Goal: Transaction & Acquisition: Purchase product/service

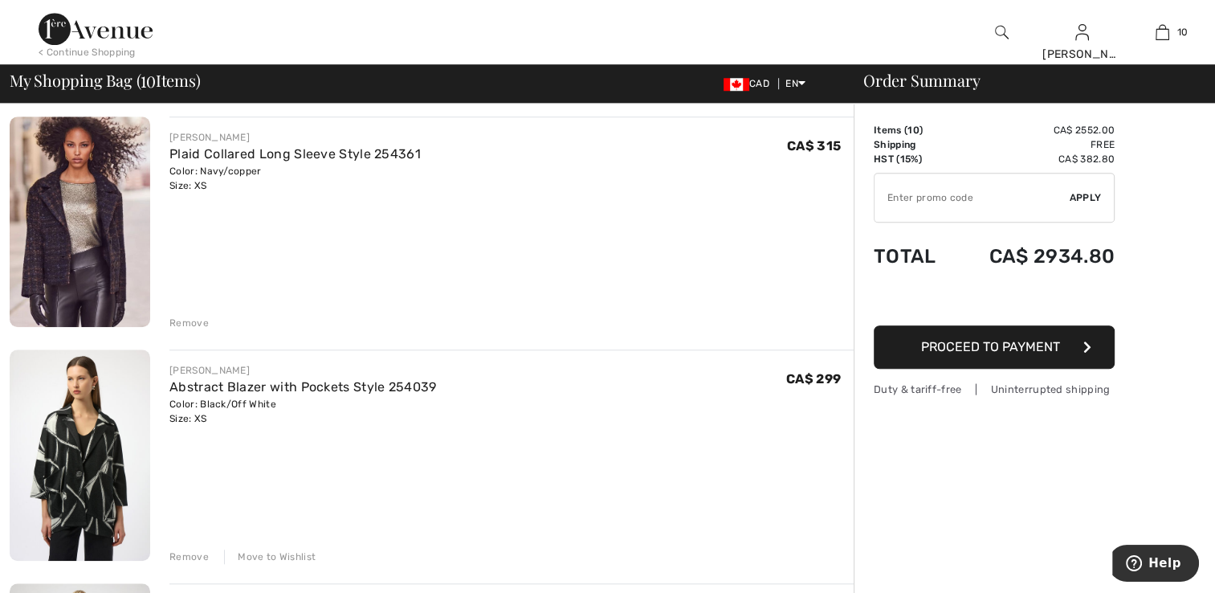
scroll to position [1365, 0]
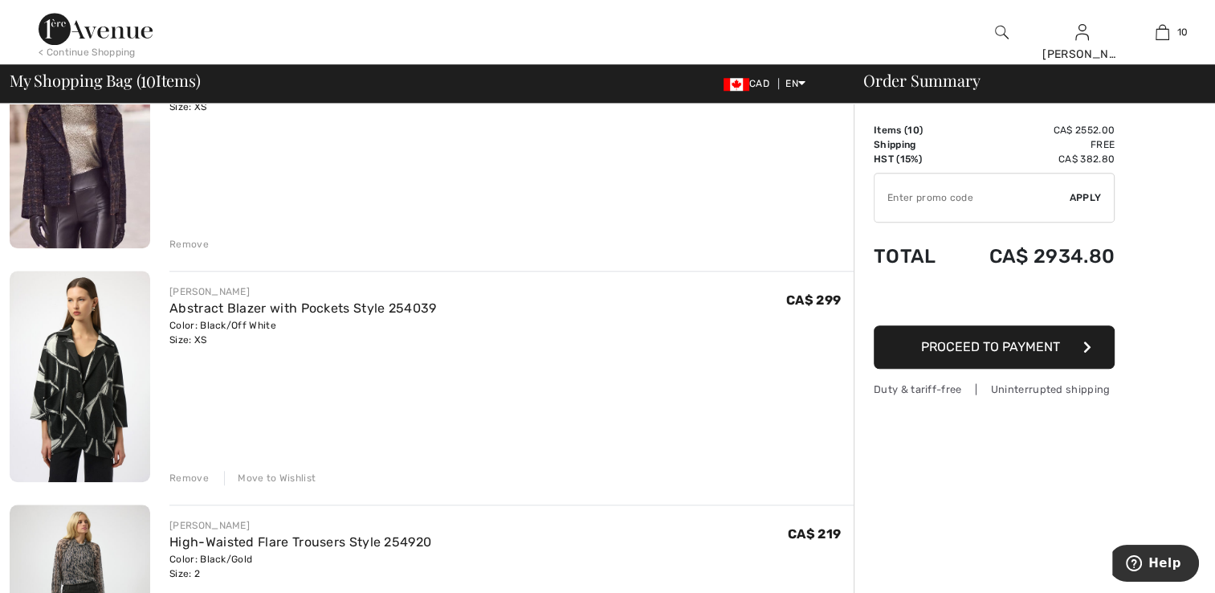
click at [93, 427] on img at bounding box center [80, 376] width 141 height 210
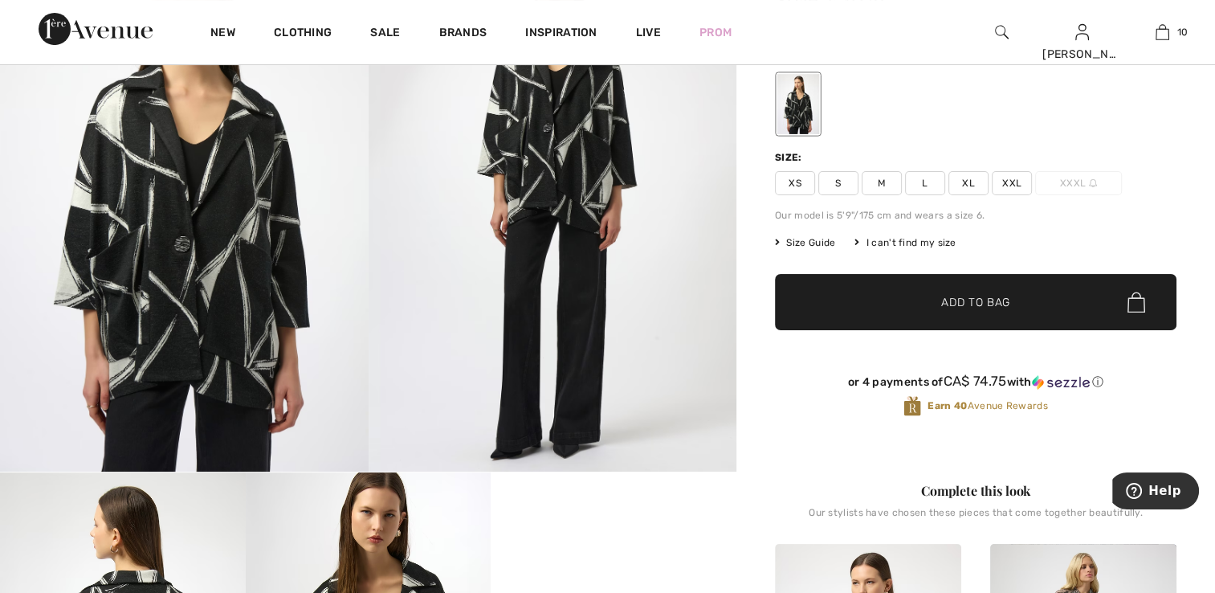
scroll to position [161, 0]
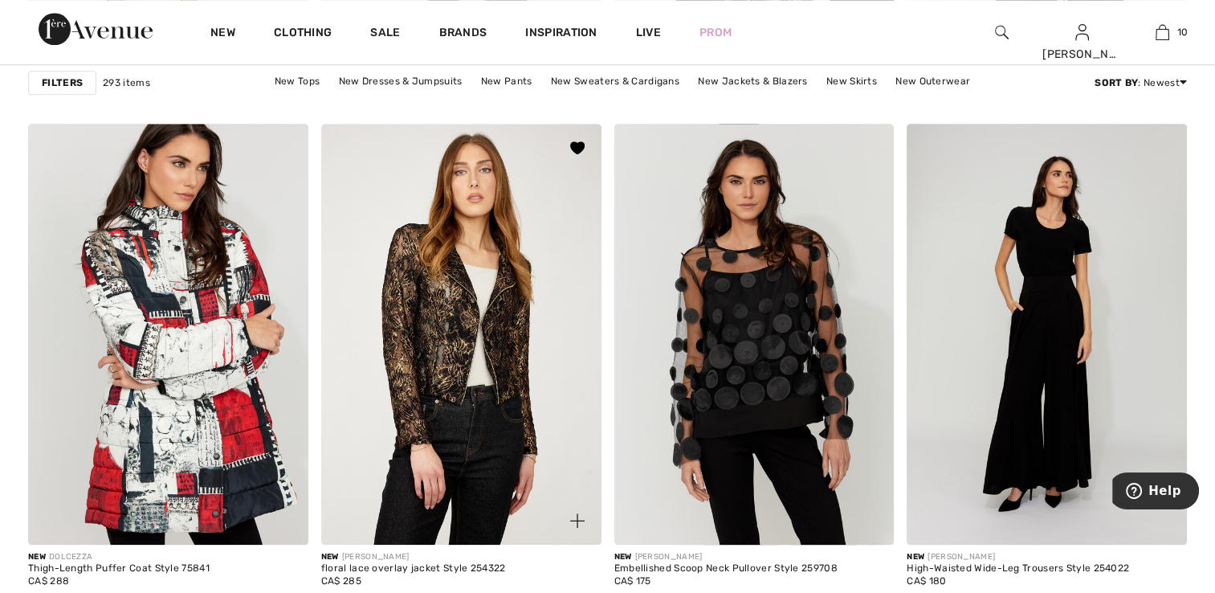
scroll to position [1767, 0]
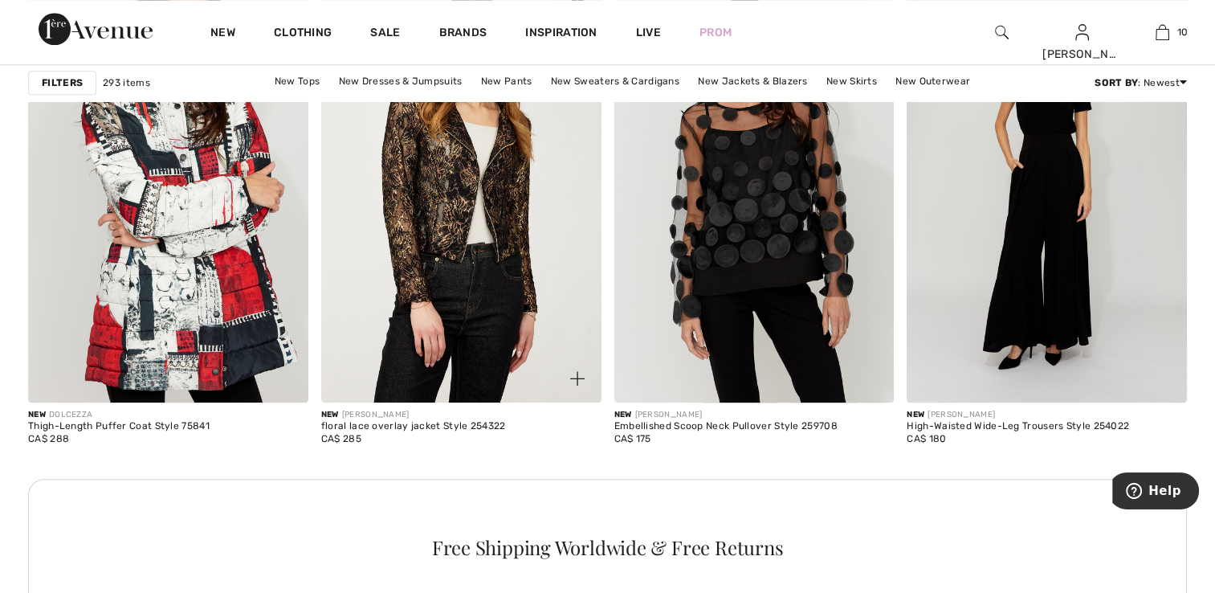
click at [498, 291] on img at bounding box center [461, 192] width 280 height 420
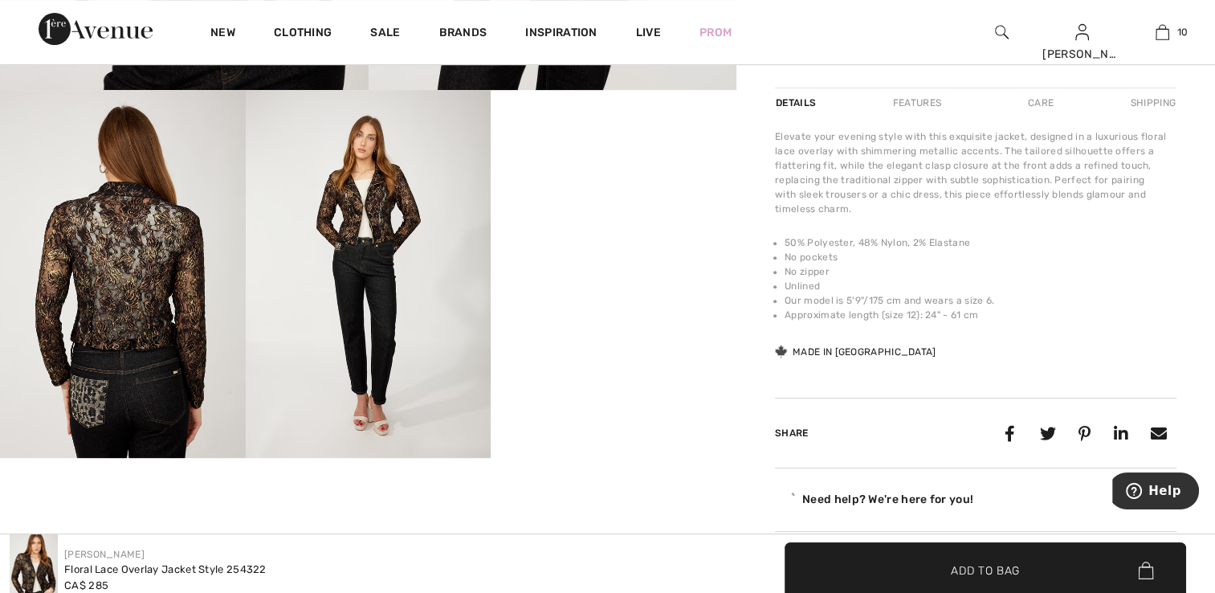
scroll to position [562, 0]
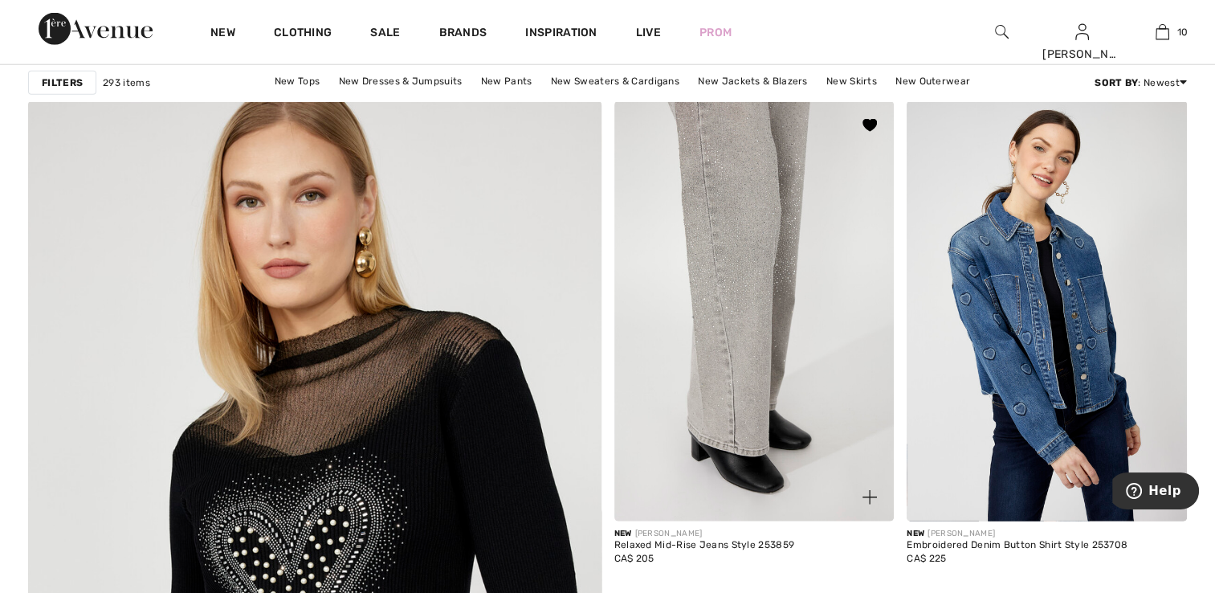
scroll to position [4015, 0]
click at [752, 357] on img at bounding box center [754, 310] width 280 height 420
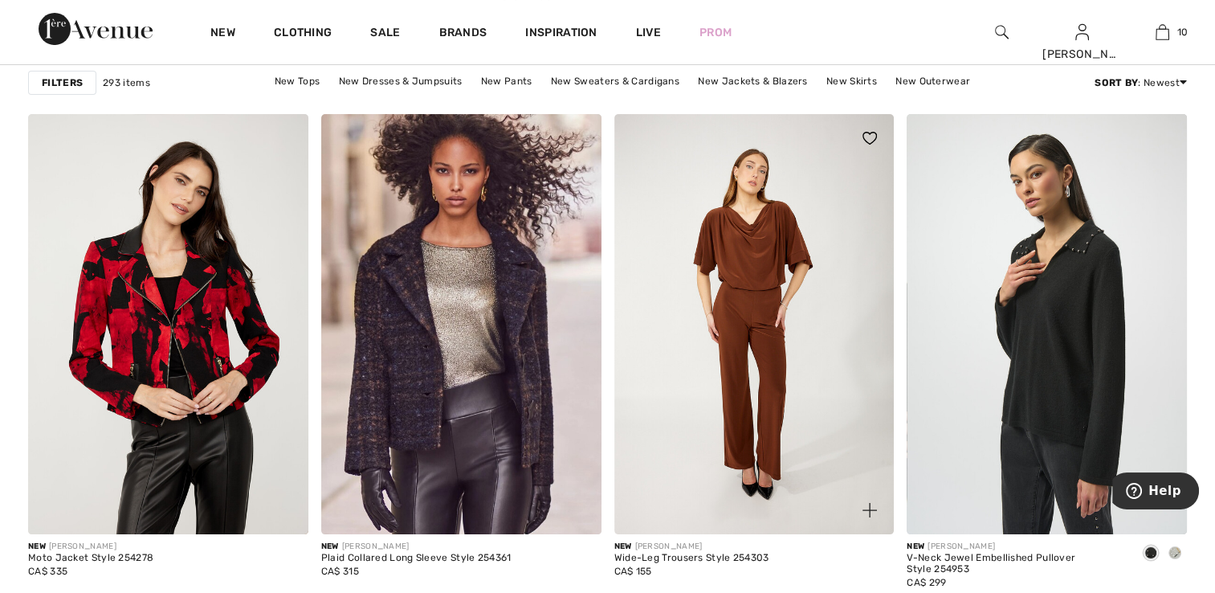
scroll to position [6183, 0]
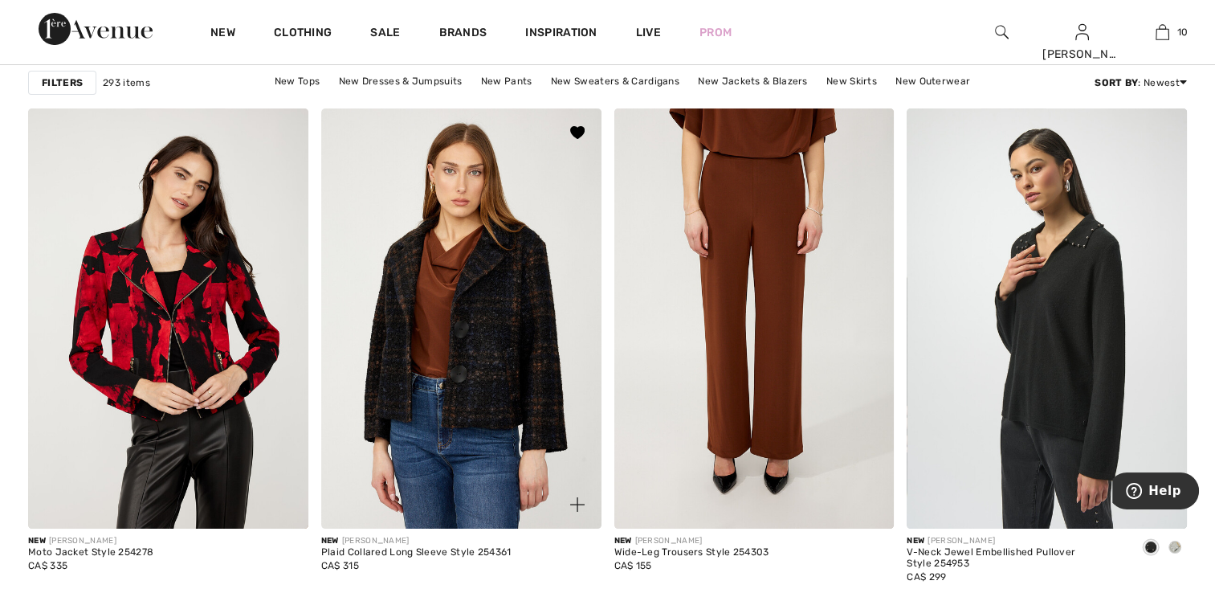
click at [476, 400] on img at bounding box center [461, 318] width 280 height 420
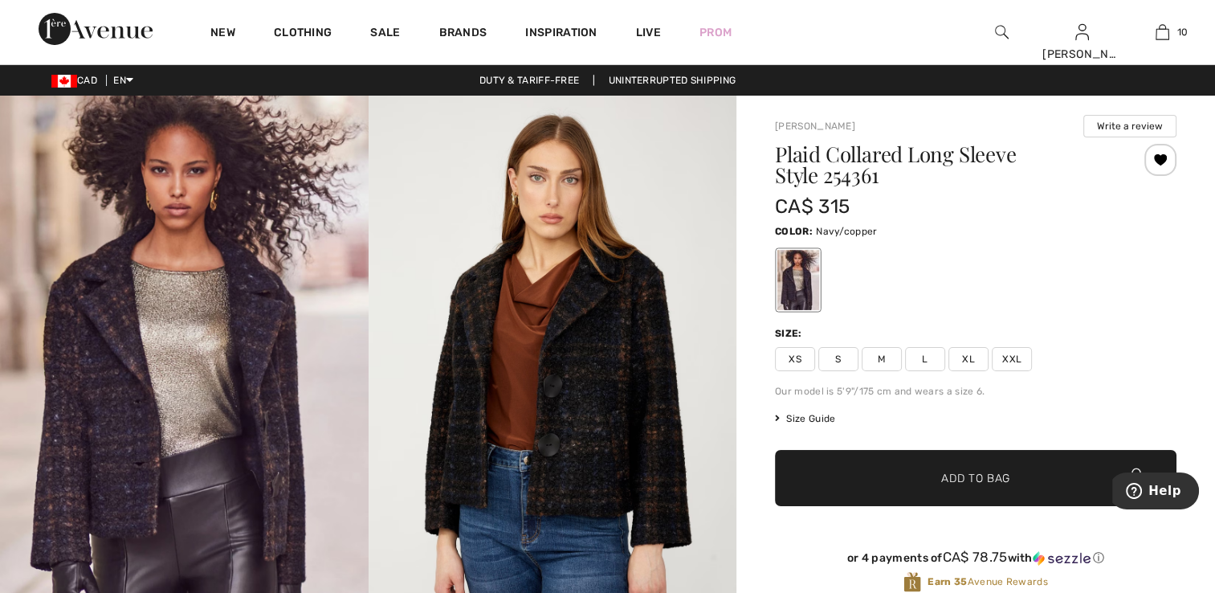
click at [256, 381] on img at bounding box center [184, 372] width 369 height 552
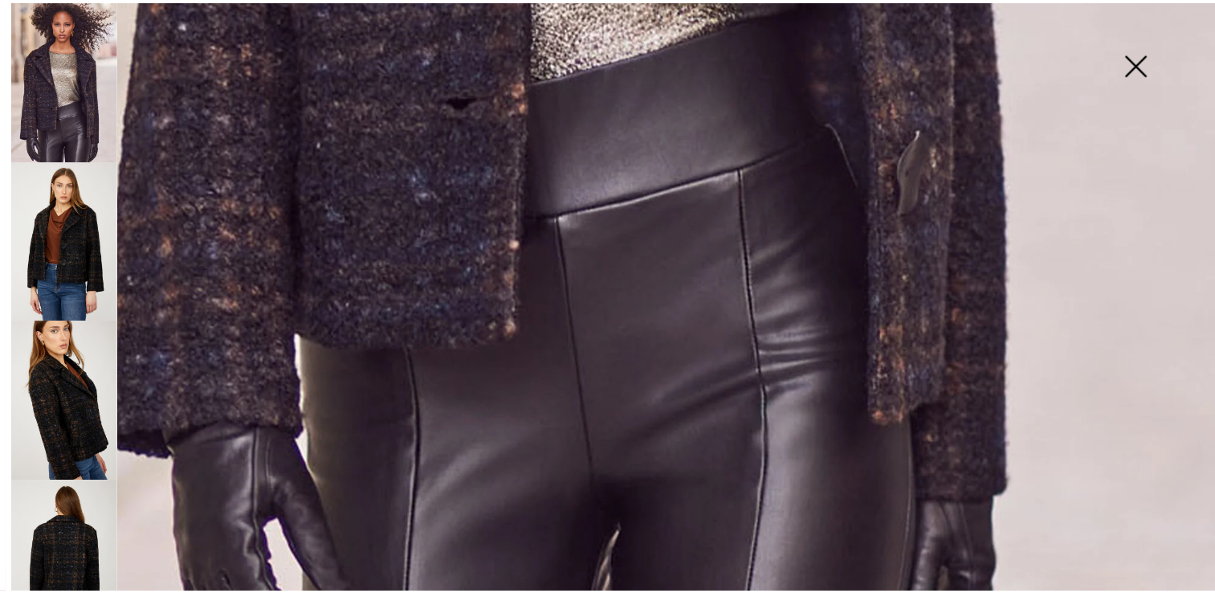
scroll to position [1229, 0]
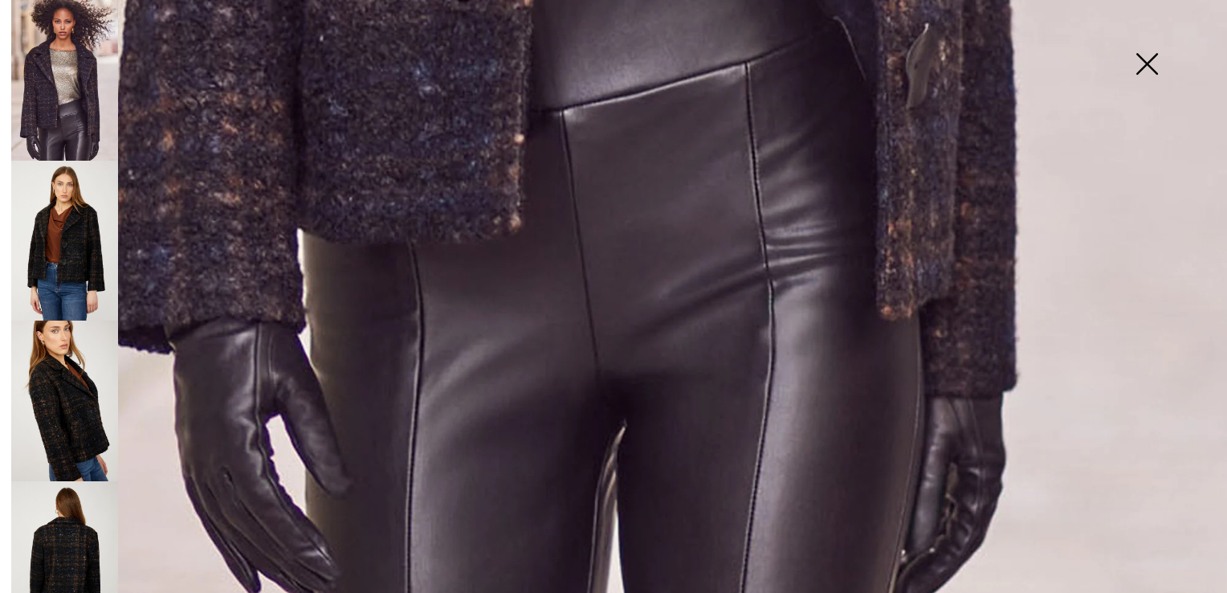
click at [1142, 59] on img at bounding box center [1146, 65] width 80 height 83
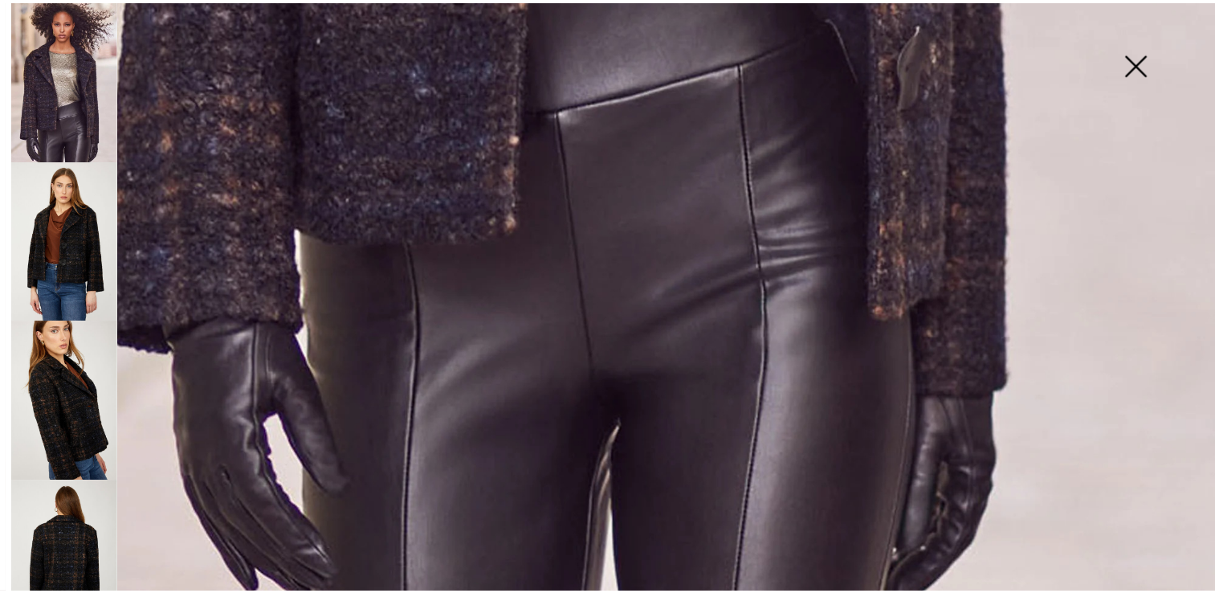
scroll to position [1211, 0]
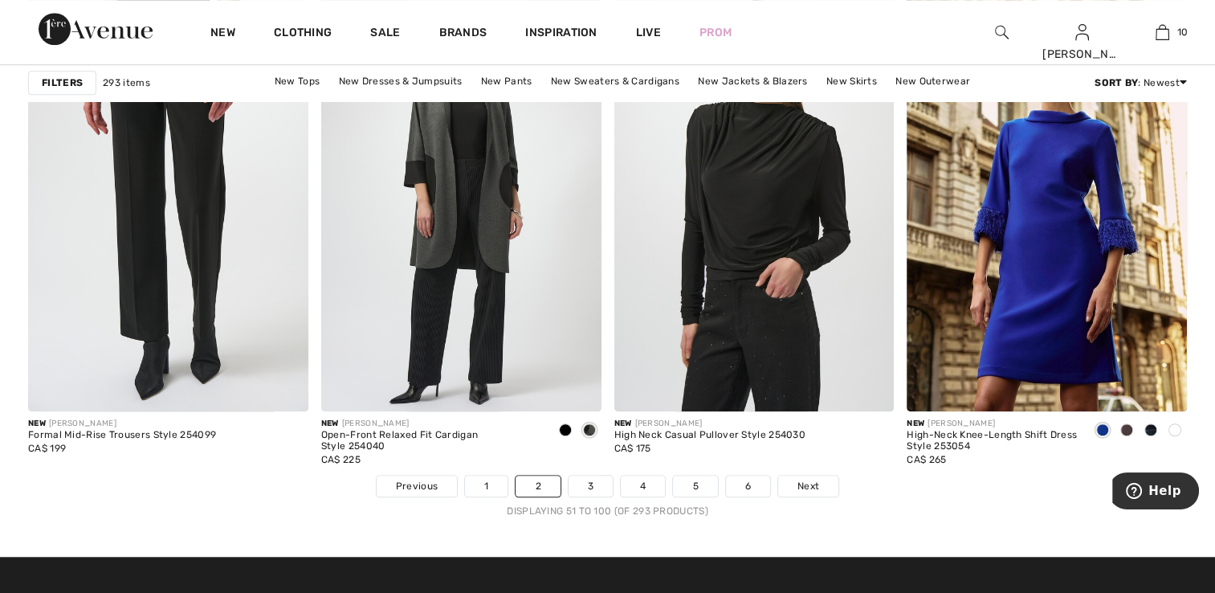
scroll to position [7387, 0]
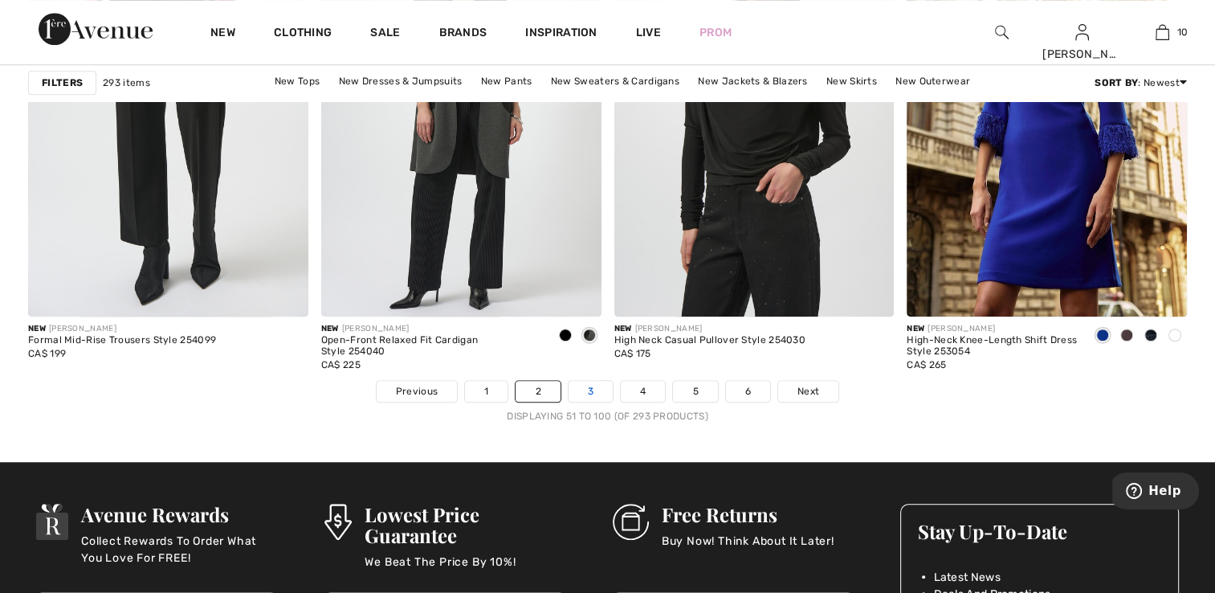
click at [594, 393] on link "3" at bounding box center [591, 391] width 44 height 21
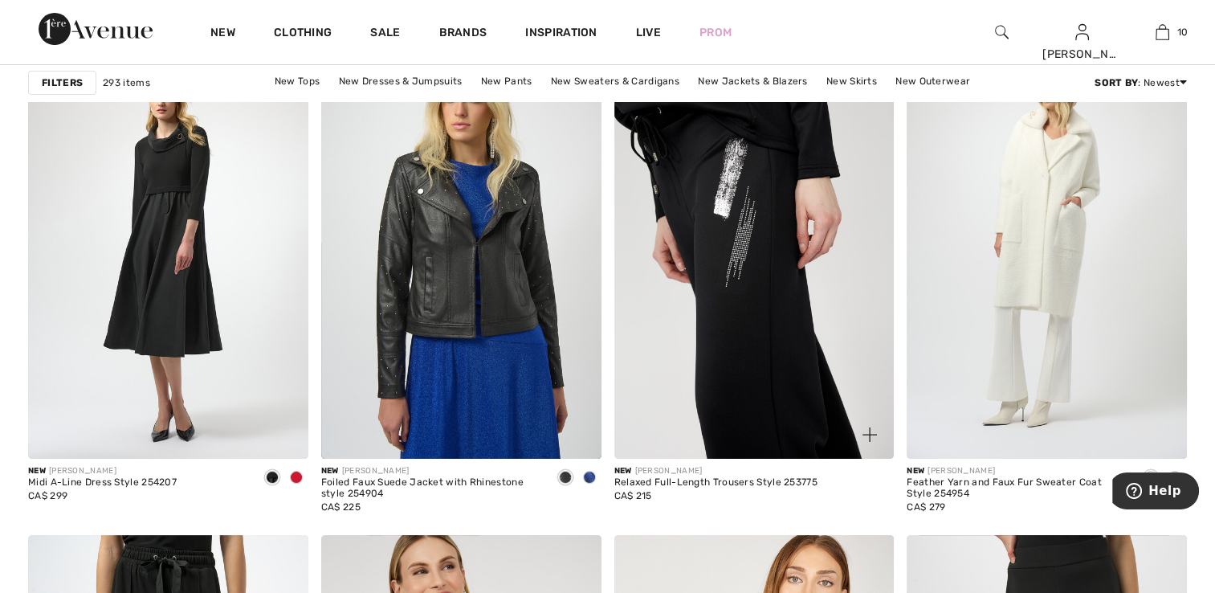
scroll to position [6263, 0]
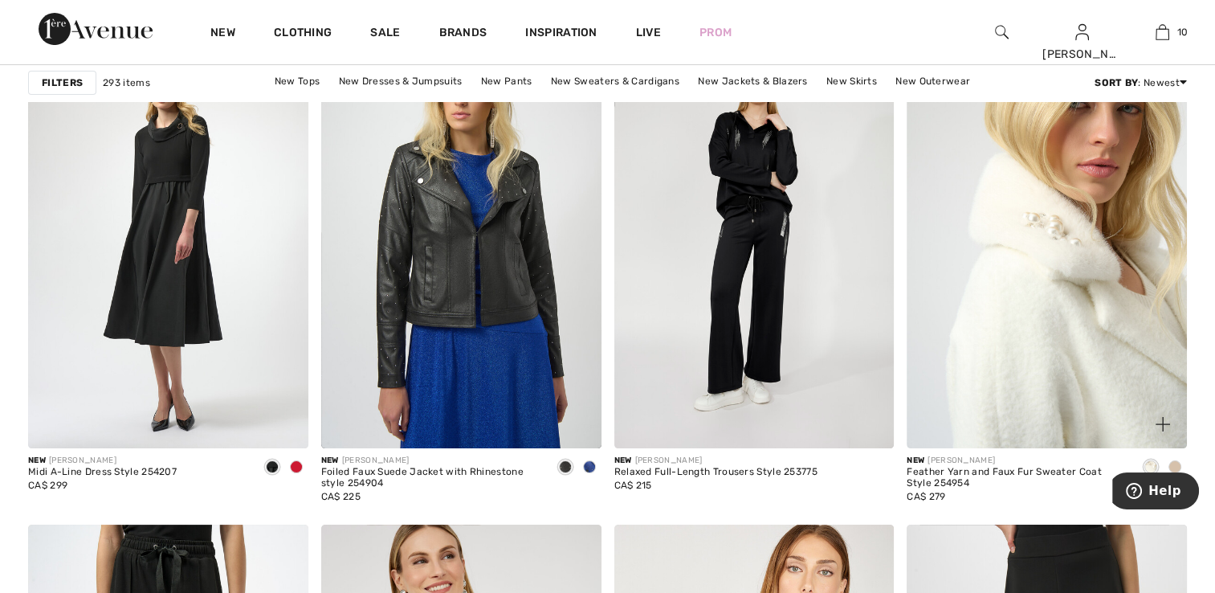
click at [1036, 381] on img at bounding box center [1047, 238] width 280 height 420
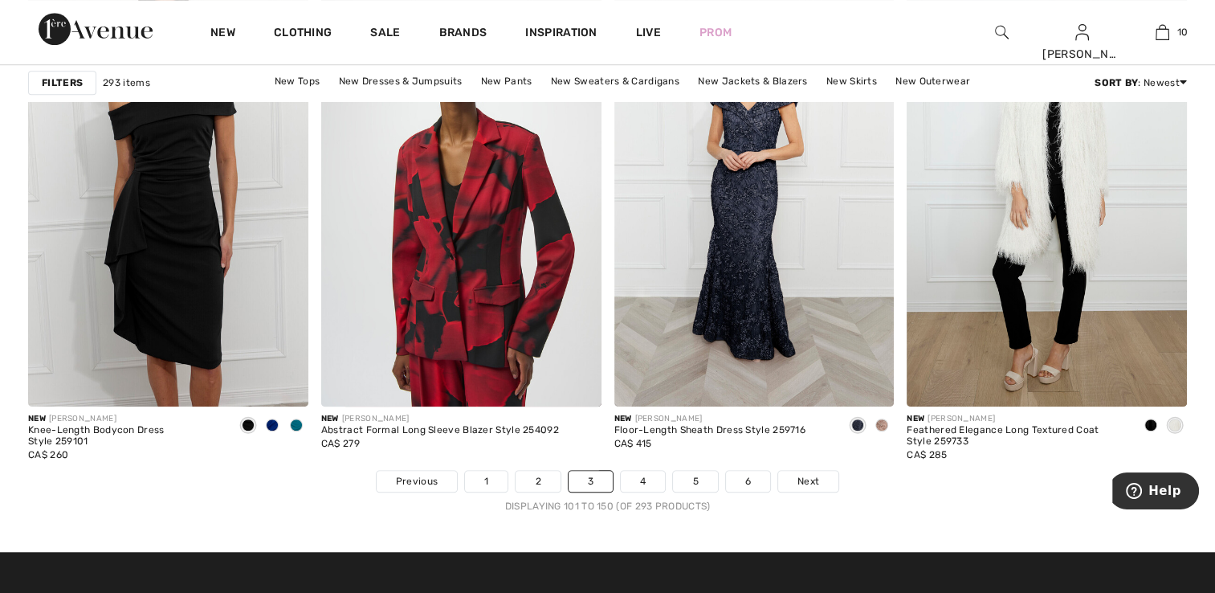
scroll to position [7307, 0]
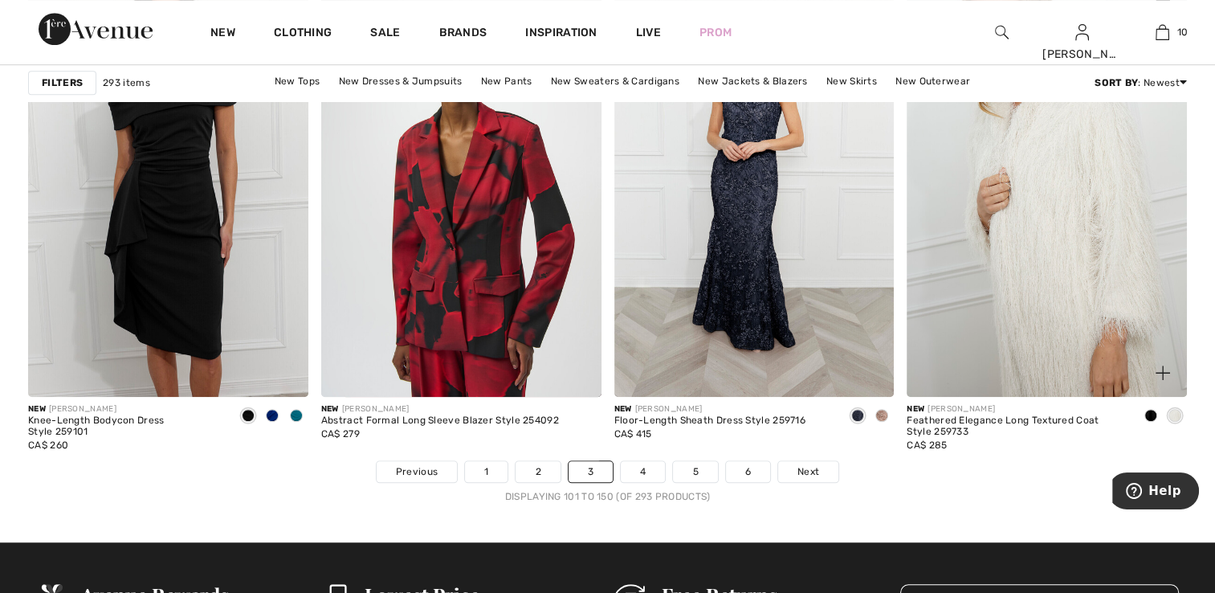
click at [1020, 279] on img at bounding box center [1047, 187] width 280 height 420
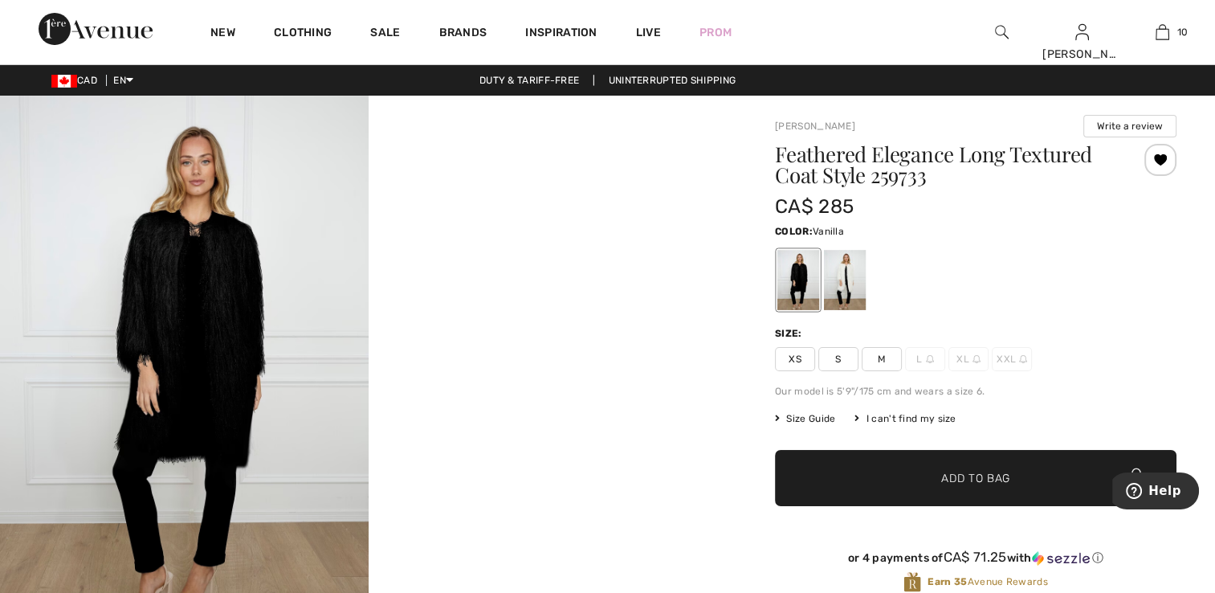
click at [842, 290] on div at bounding box center [845, 280] width 42 height 60
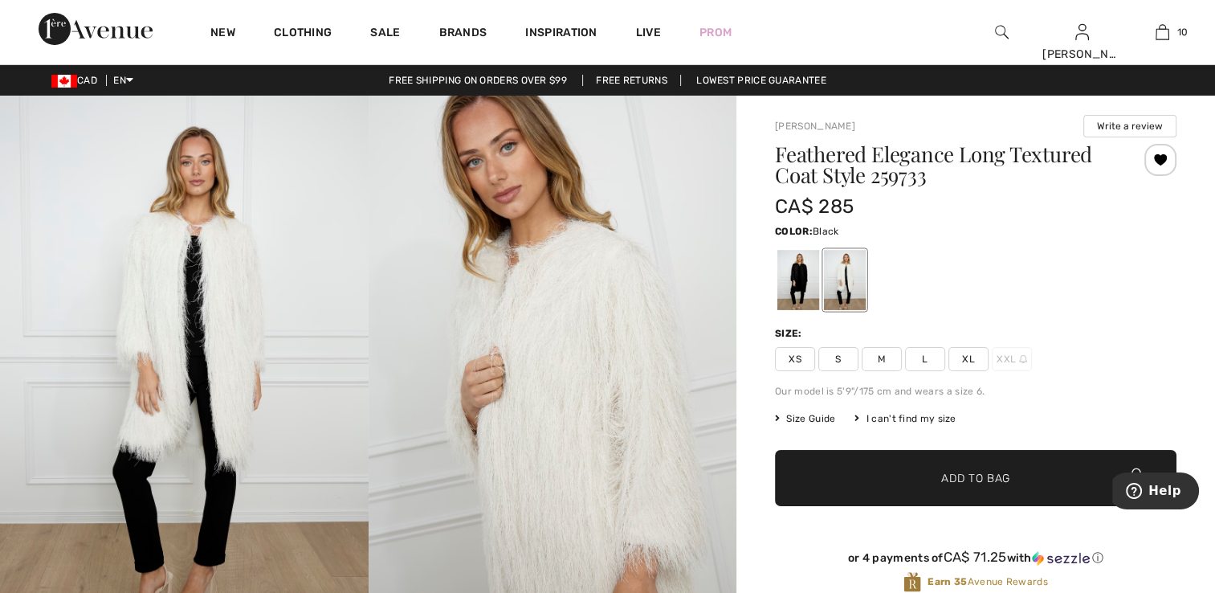
click at [800, 289] on div at bounding box center [798, 280] width 42 height 60
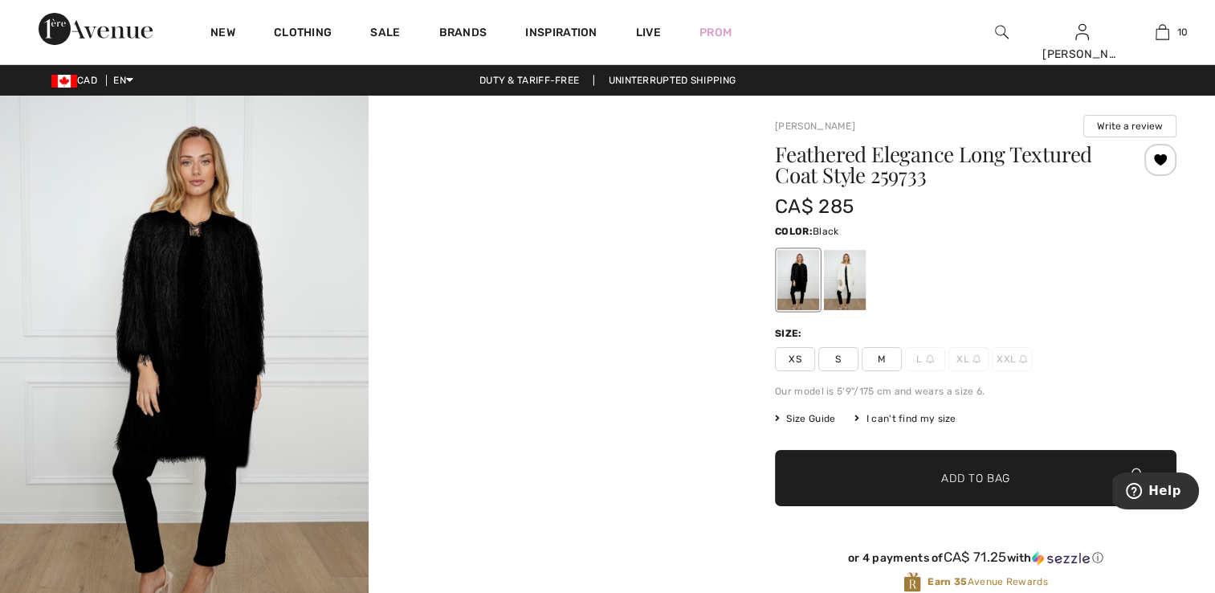
click at [789, 357] on span "XS" at bounding box center [795, 359] width 40 height 24
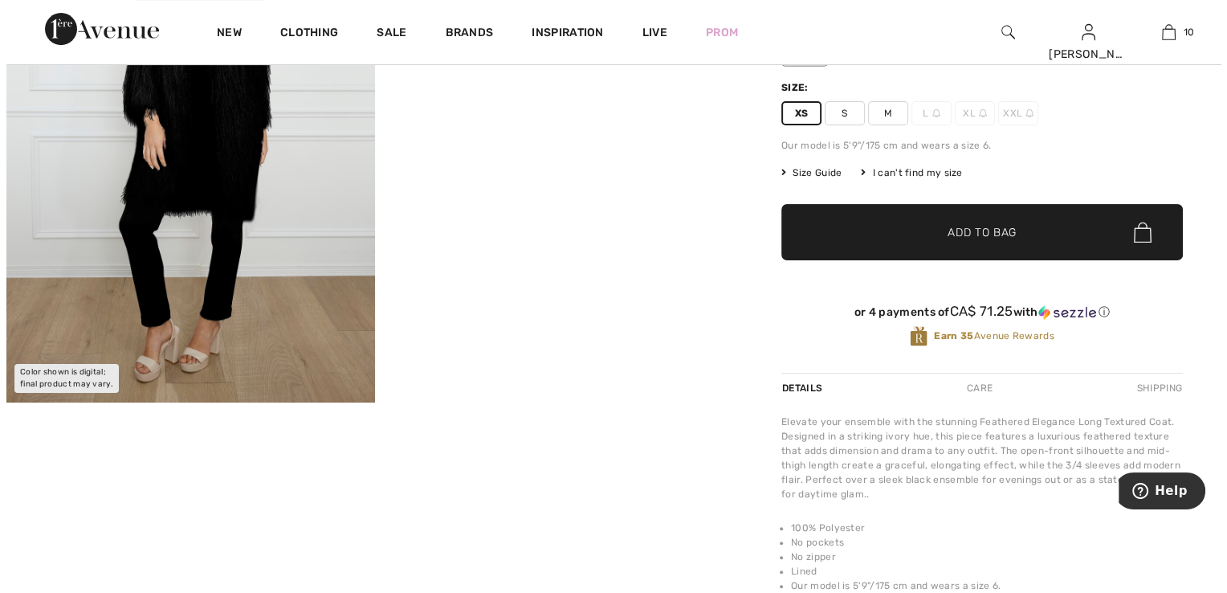
scroll to position [161, 0]
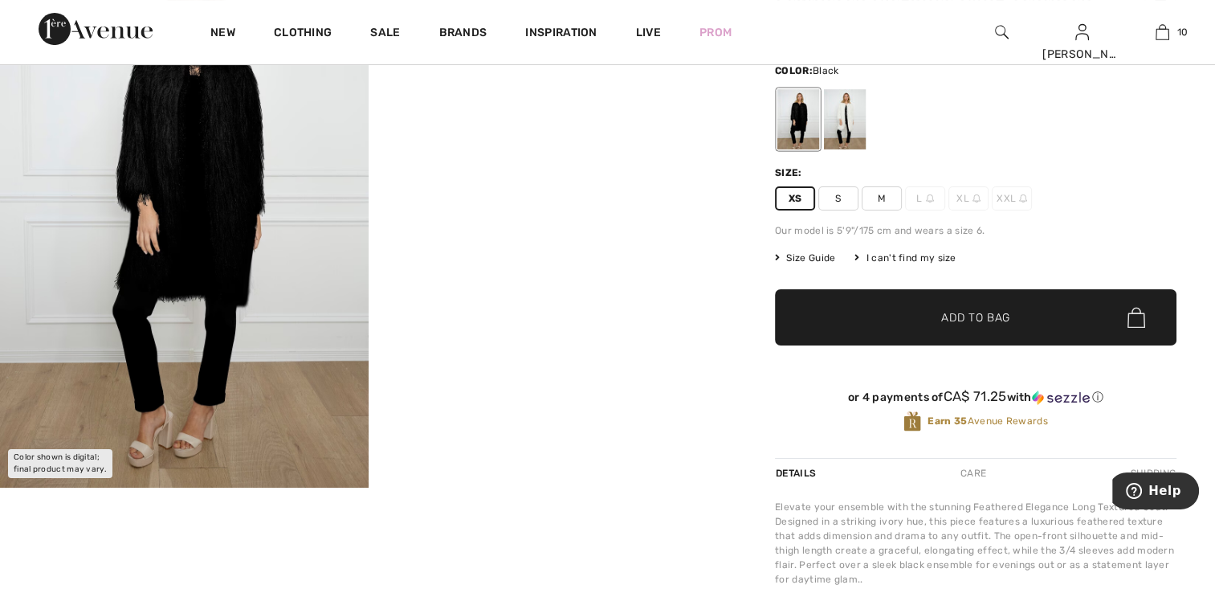
click at [219, 291] on img at bounding box center [184, 211] width 369 height 552
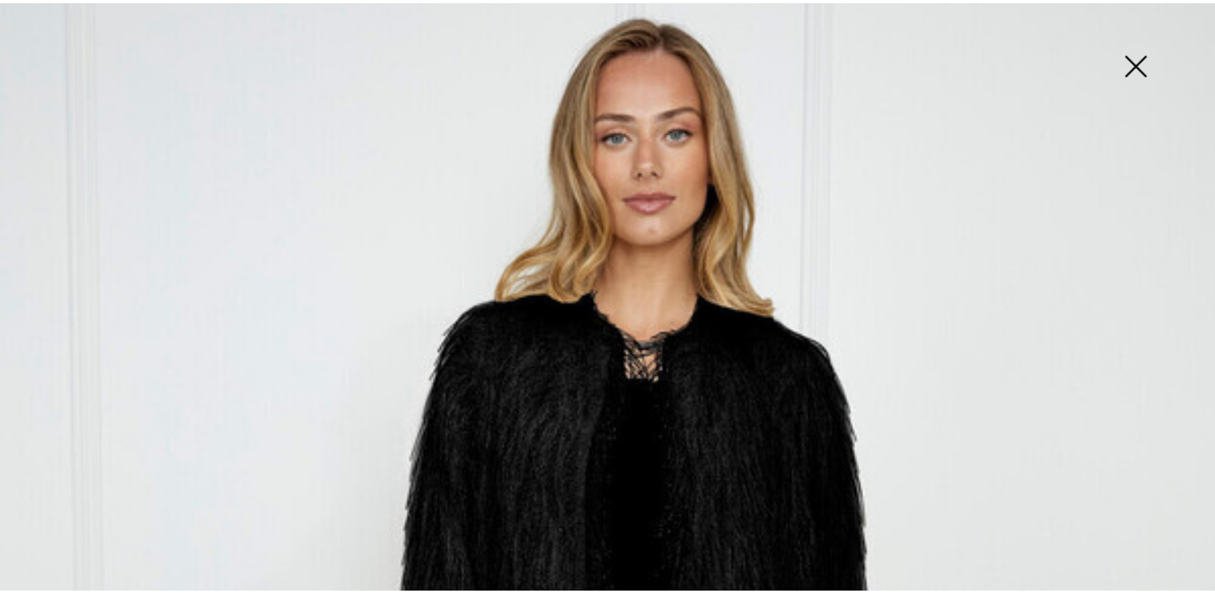
scroll to position [80, 0]
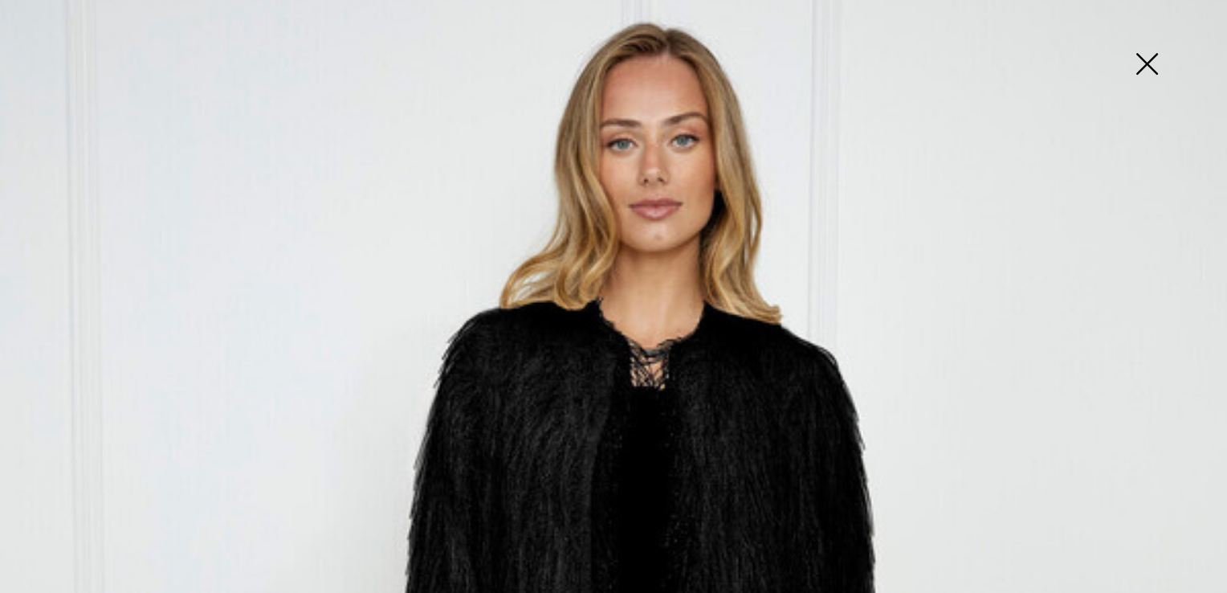
click at [1153, 53] on img at bounding box center [1146, 65] width 80 height 83
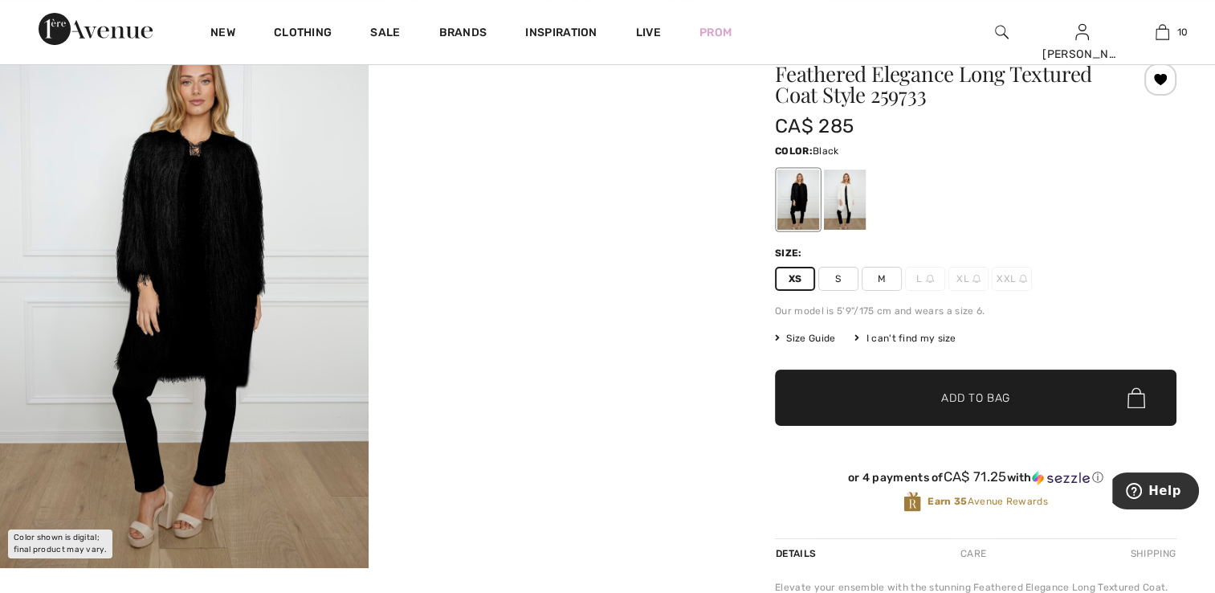
click at [498, 199] on video "Your browser does not support the video tag." at bounding box center [553, 107] width 369 height 184
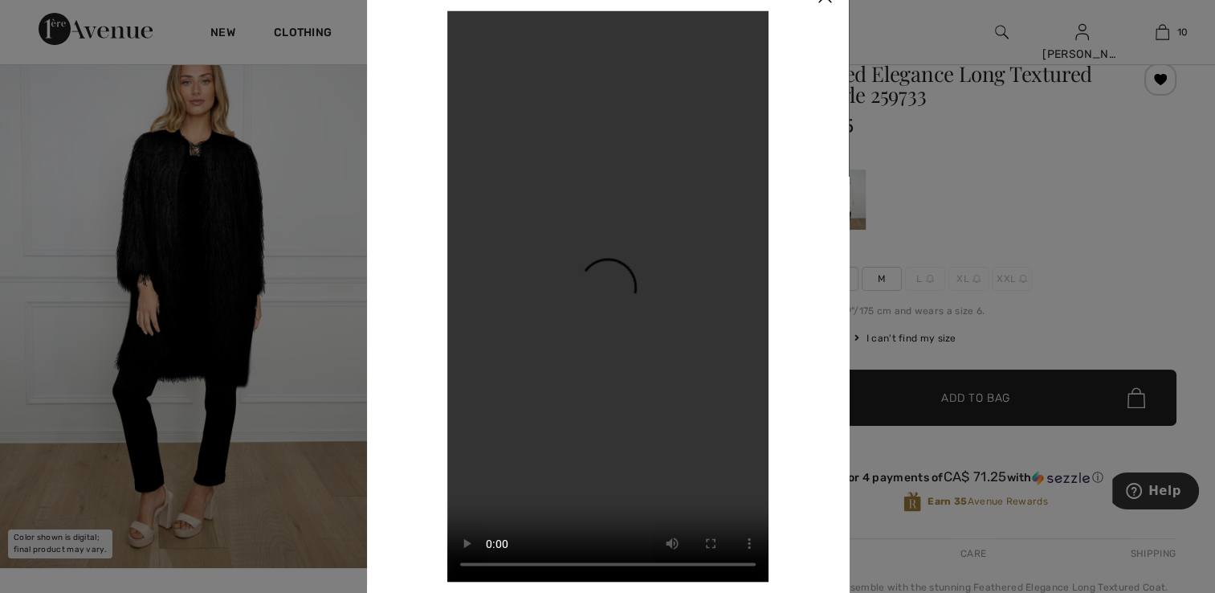
scroll to position [0, 0]
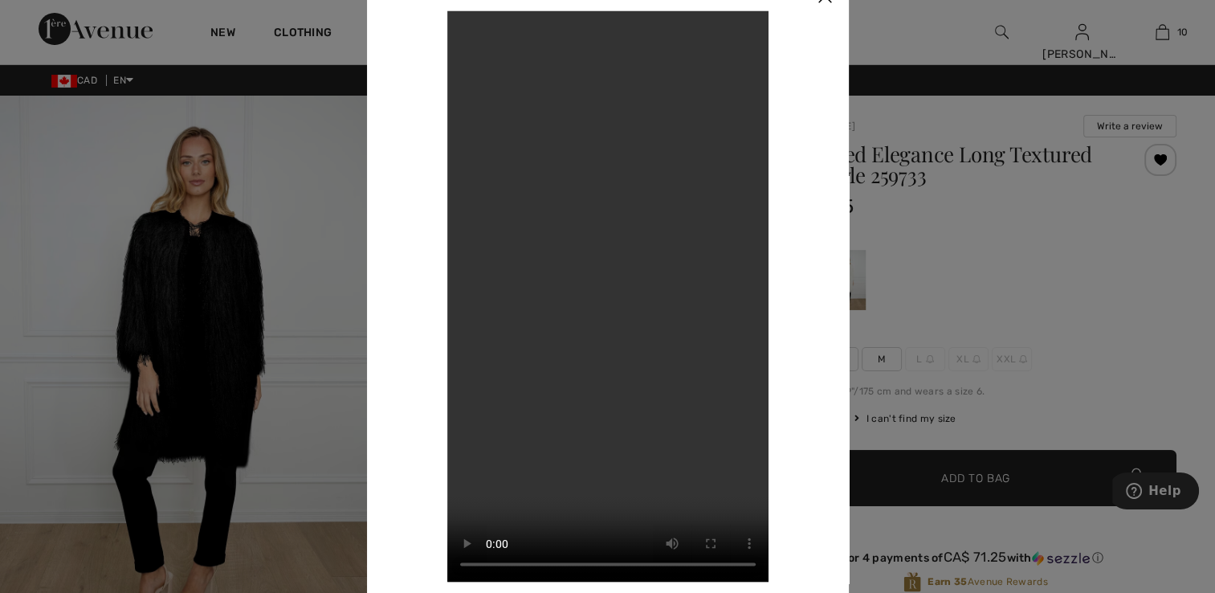
click at [959, 238] on div at bounding box center [607, 296] width 1215 height 593
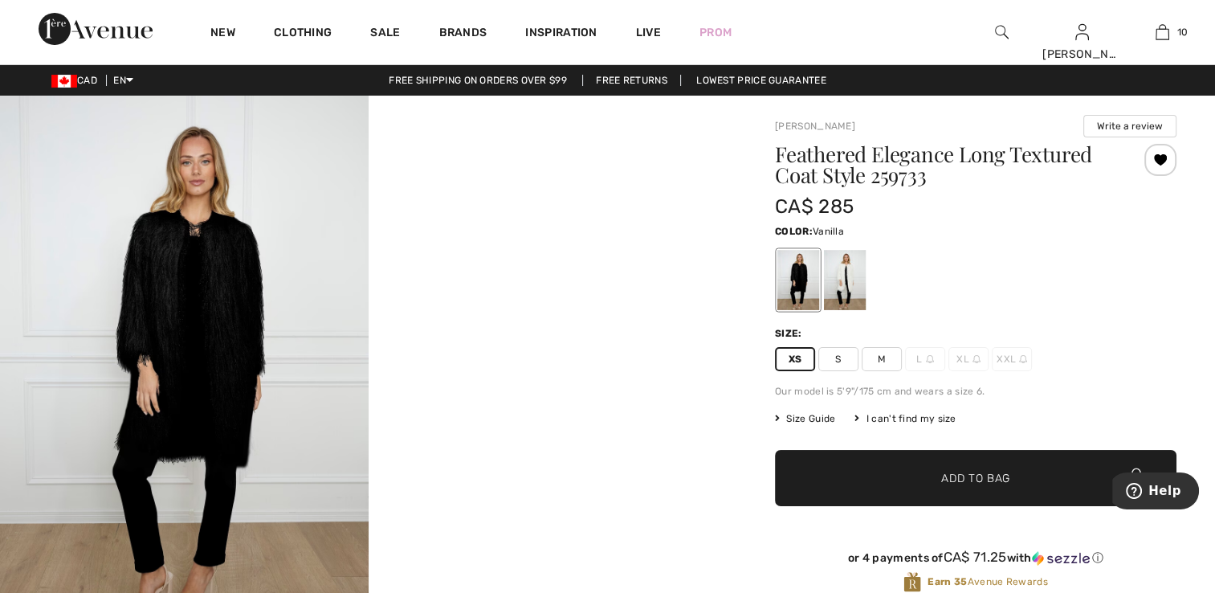
click at [846, 274] on div at bounding box center [845, 280] width 42 height 60
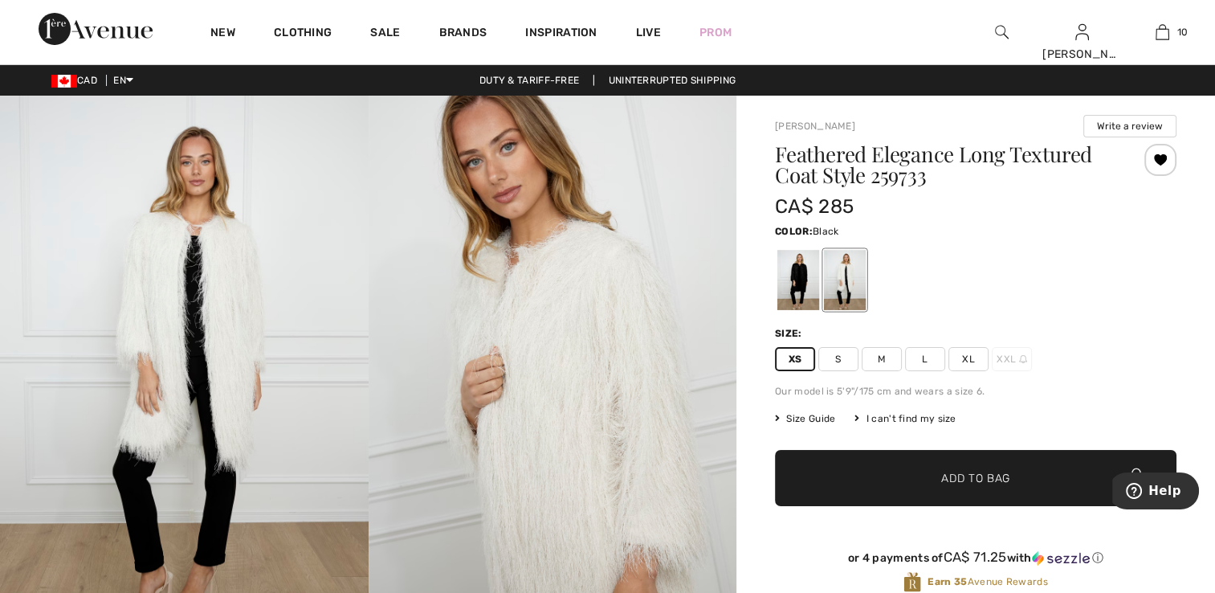
click at [801, 278] on div at bounding box center [798, 280] width 42 height 60
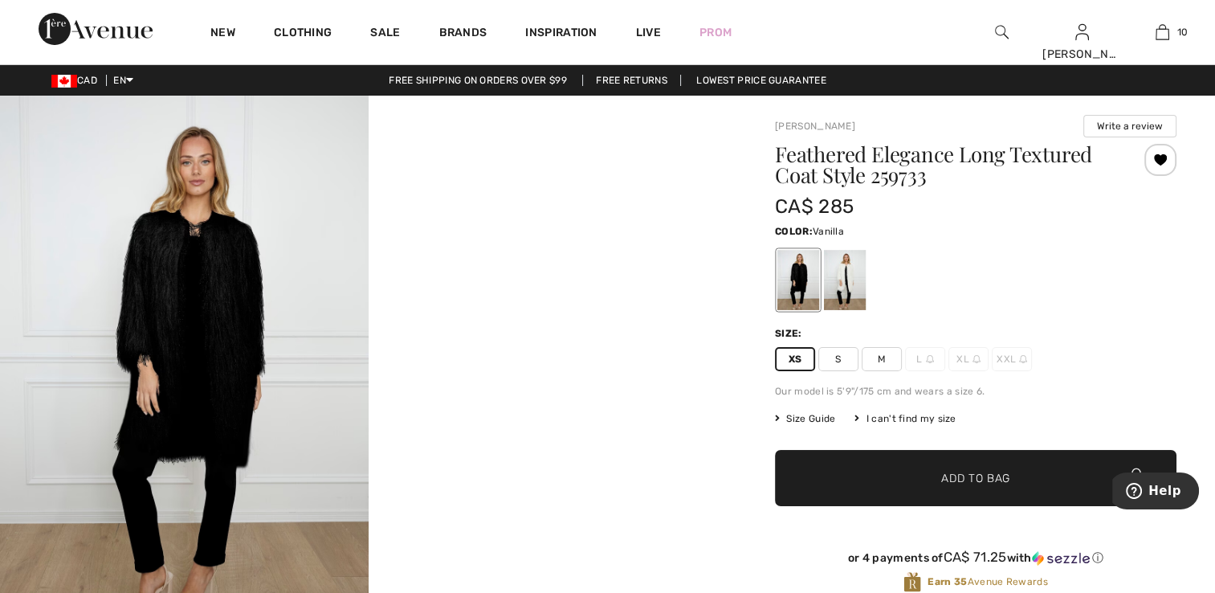
click at [848, 287] on div at bounding box center [845, 280] width 42 height 60
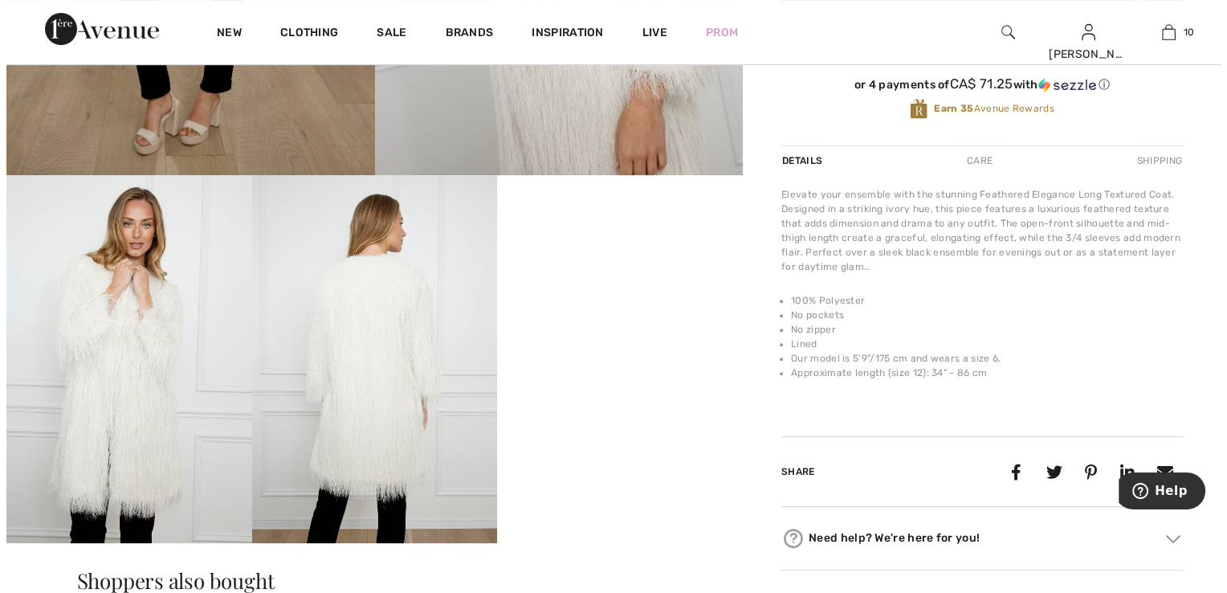
scroll to position [482, 0]
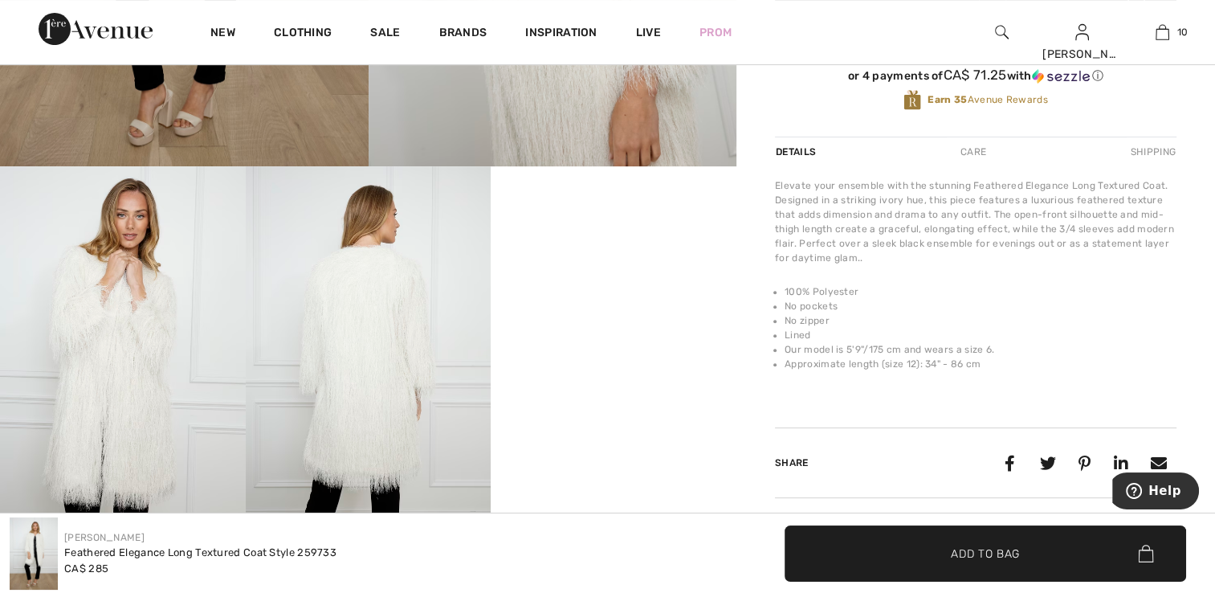
click at [153, 336] on img at bounding box center [123, 350] width 246 height 368
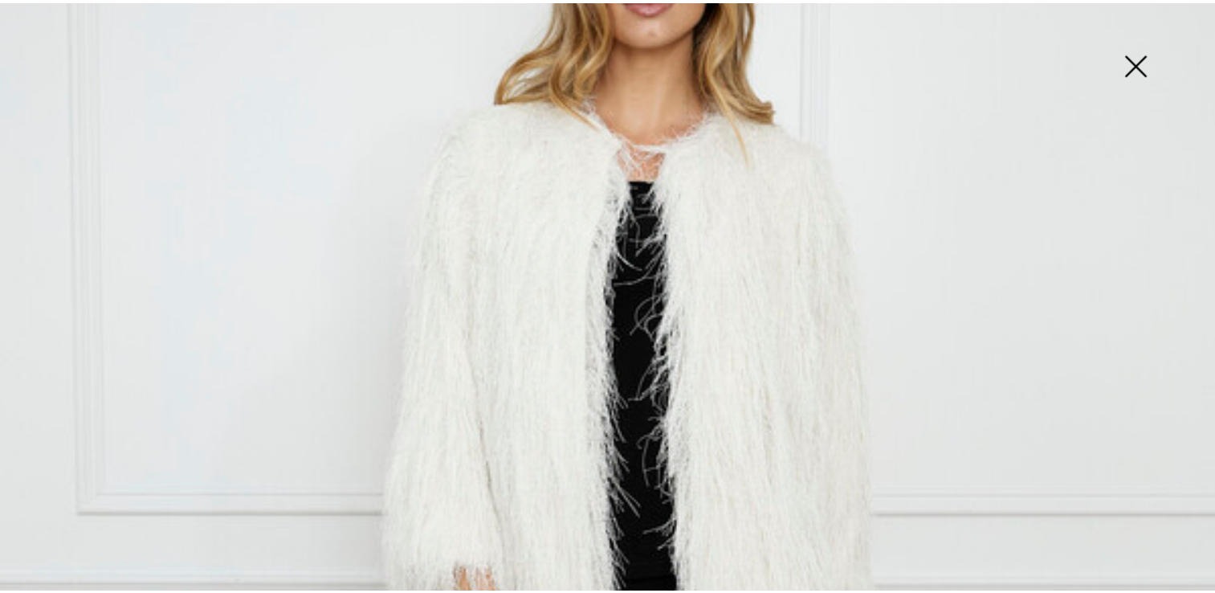
scroll to position [266, 0]
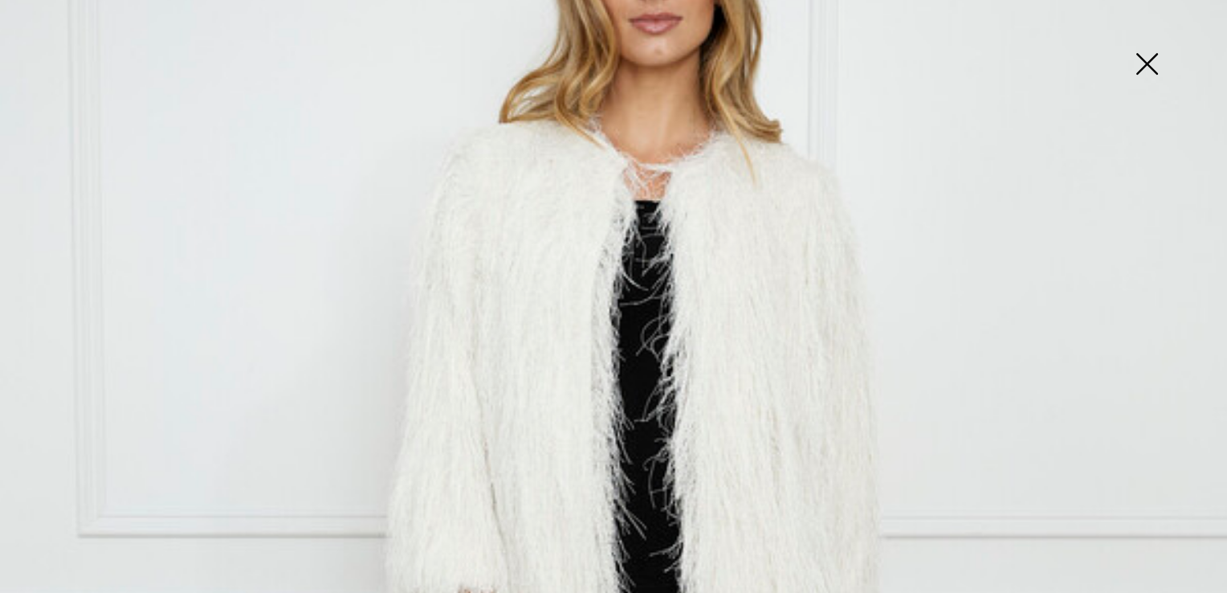
click at [1153, 65] on img at bounding box center [1146, 65] width 80 height 83
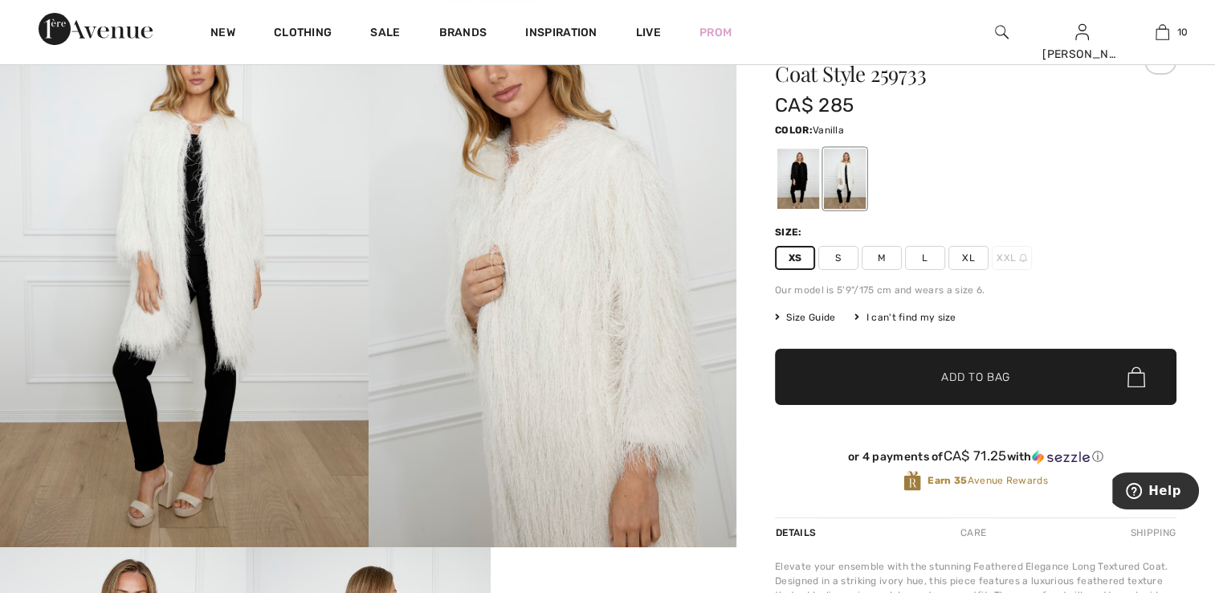
scroll to position [0, 0]
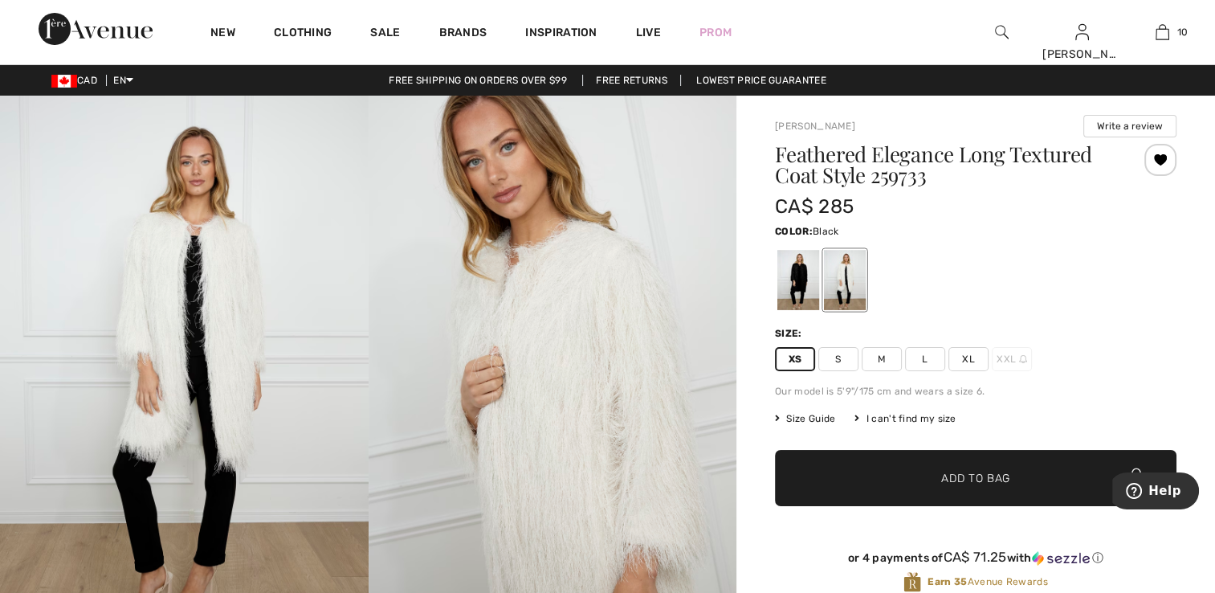
click at [805, 284] on div at bounding box center [798, 280] width 42 height 60
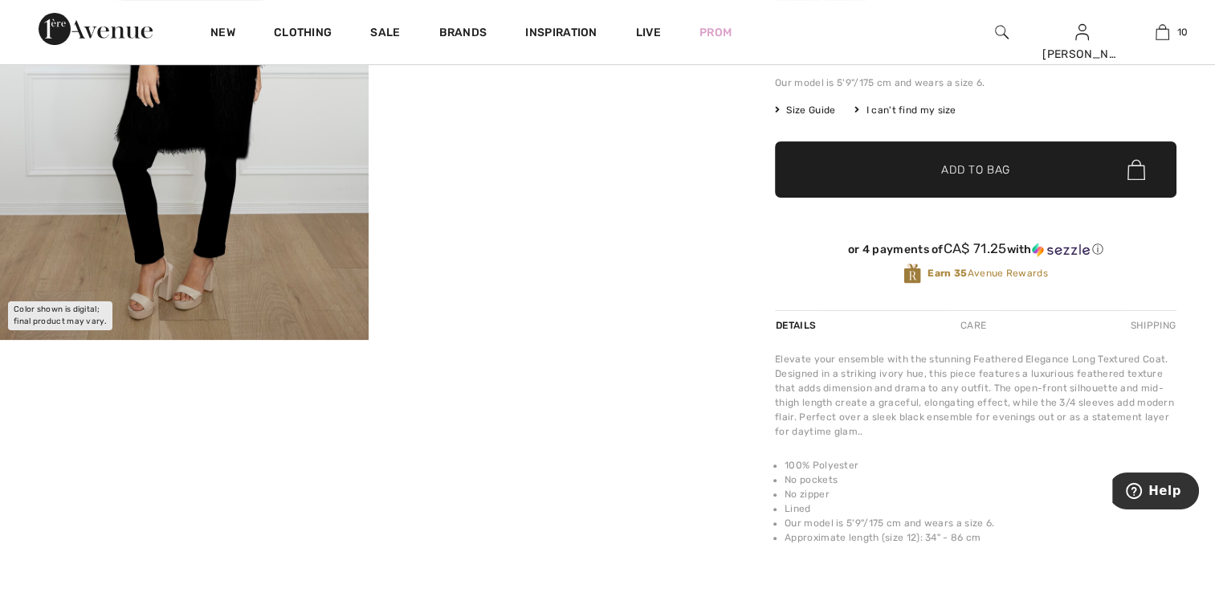
scroll to position [241, 0]
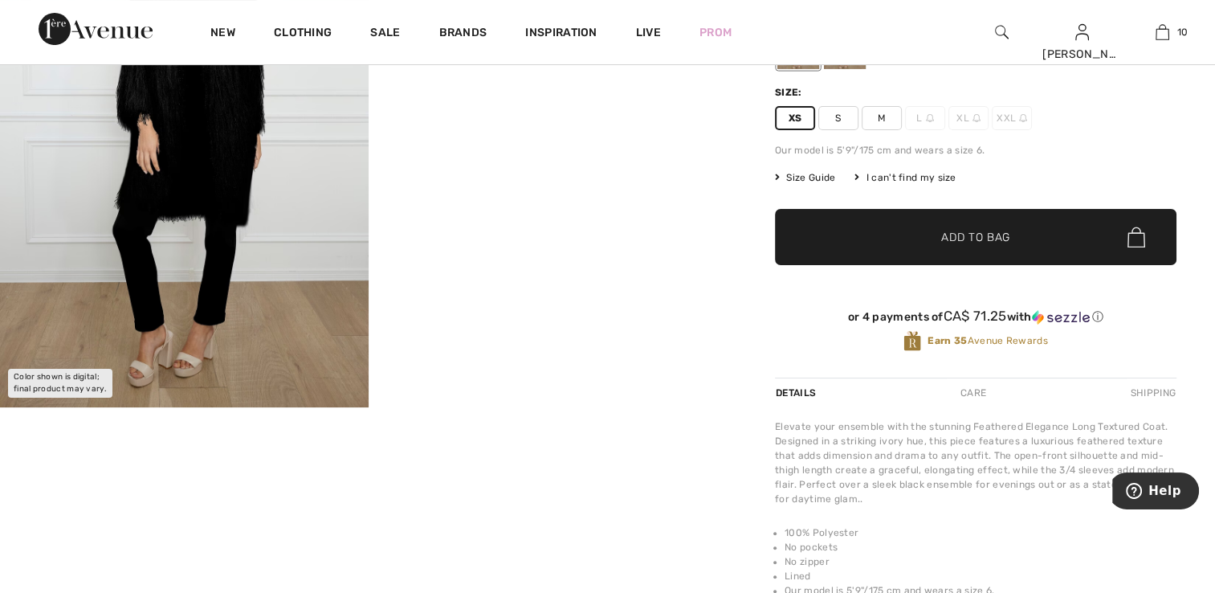
click at [951, 242] on span "Add to Bag" at bounding box center [975, 237] width 69 height 17
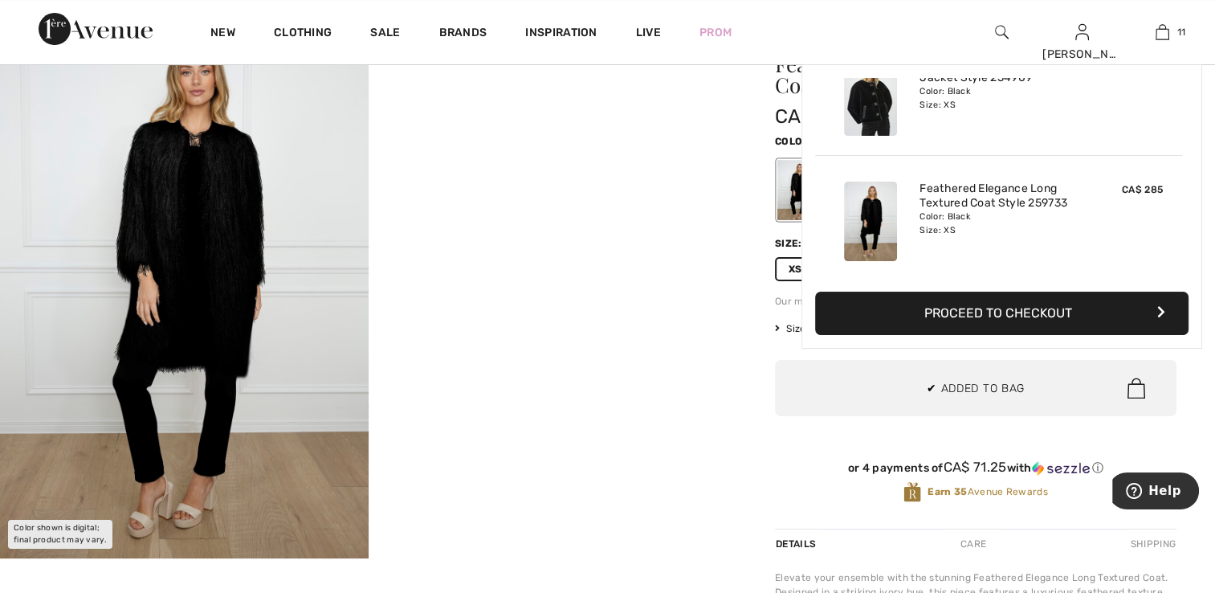
scroll to position [80, 0]
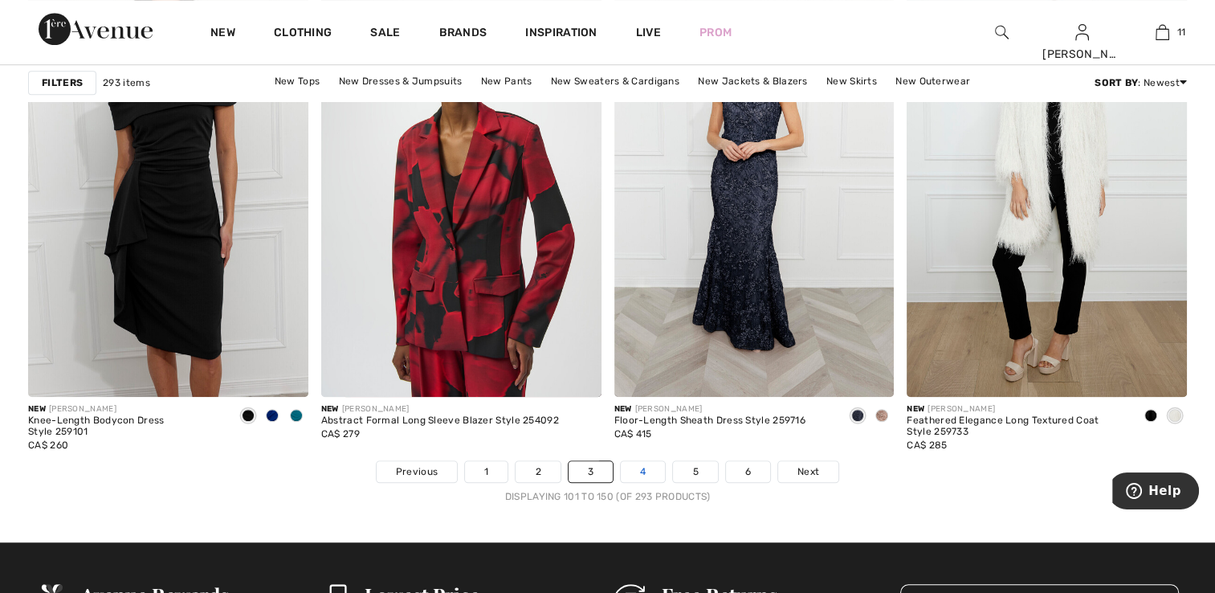
click at [642, 476] on link "4" at bounding box center [643, 471] width 44 height 21
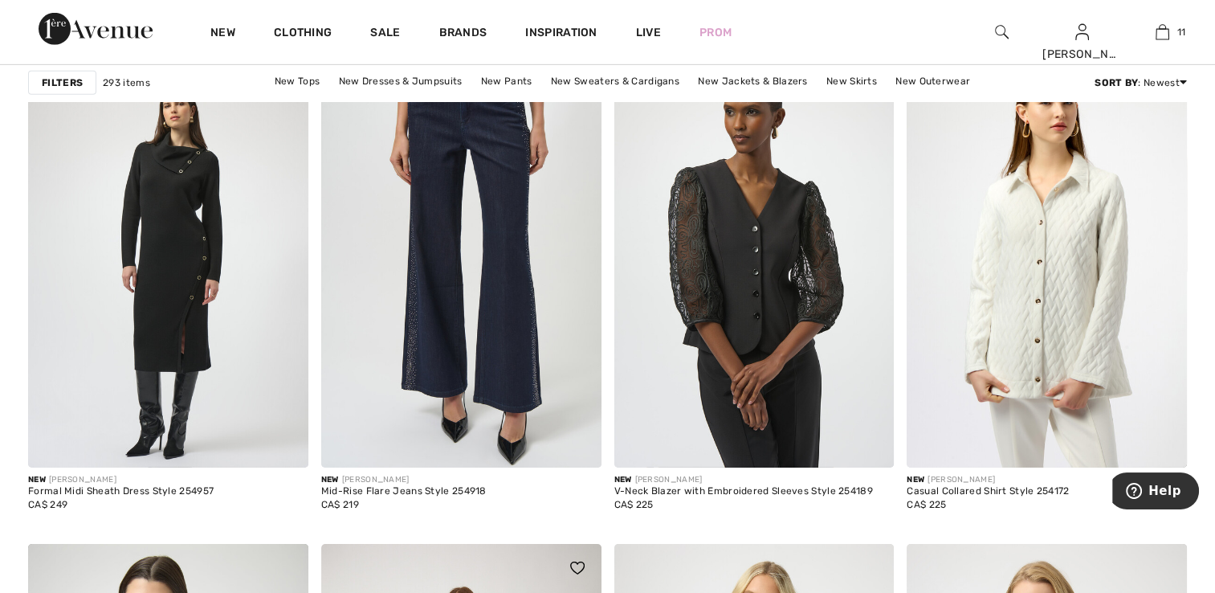
scroll to position [5059, 0]
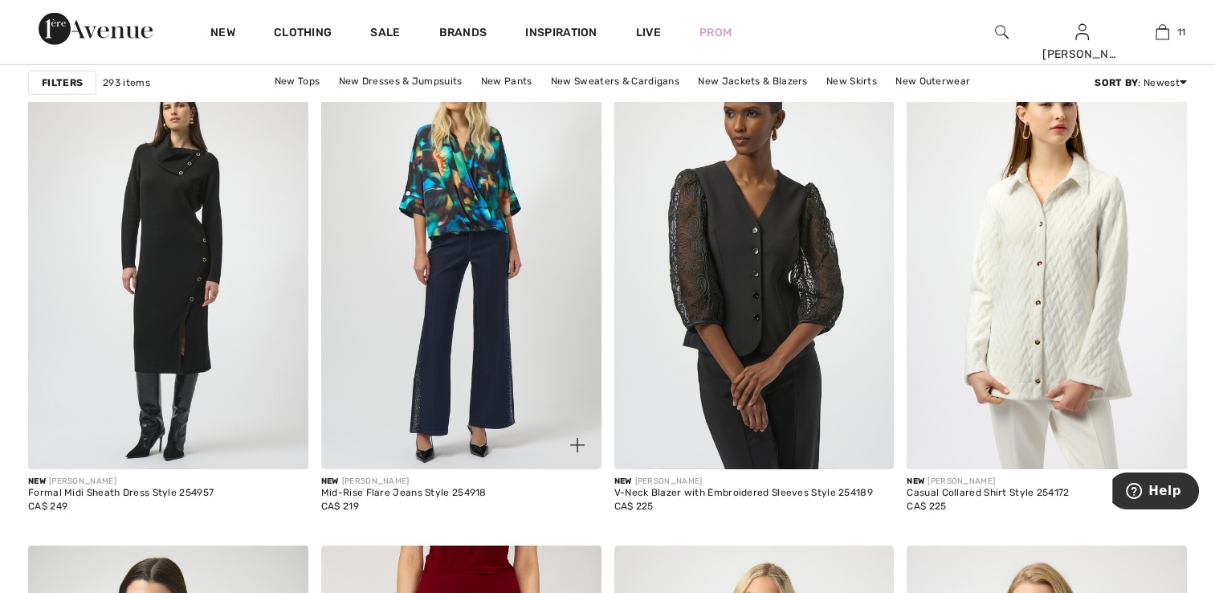
click at [430, 389] on img at bounding box center [461, 259] width 280 height 420
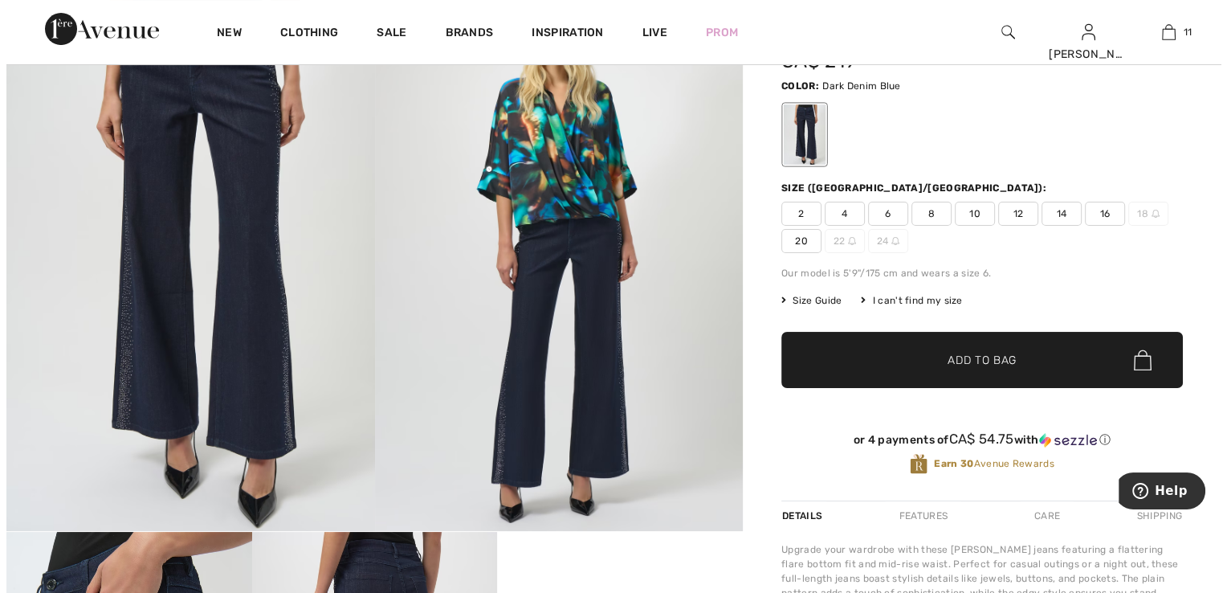
scroll to position [80, 0]
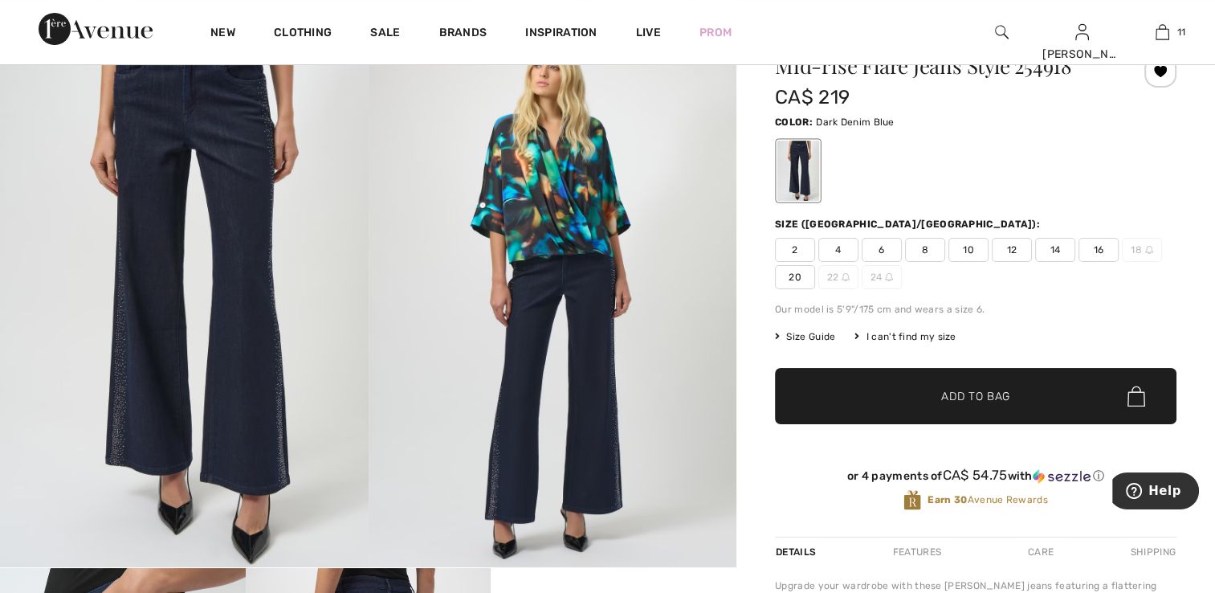
click at [583, 288] on img at bounding box center [553, 291] width 369 height 552
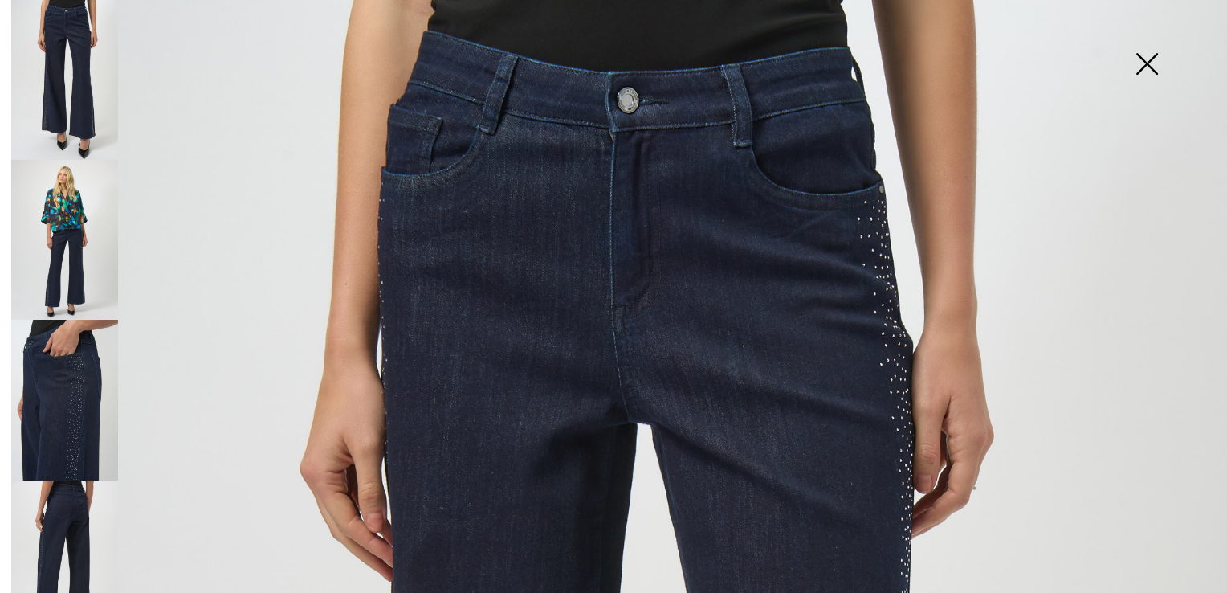
scroll to position [0, 0]
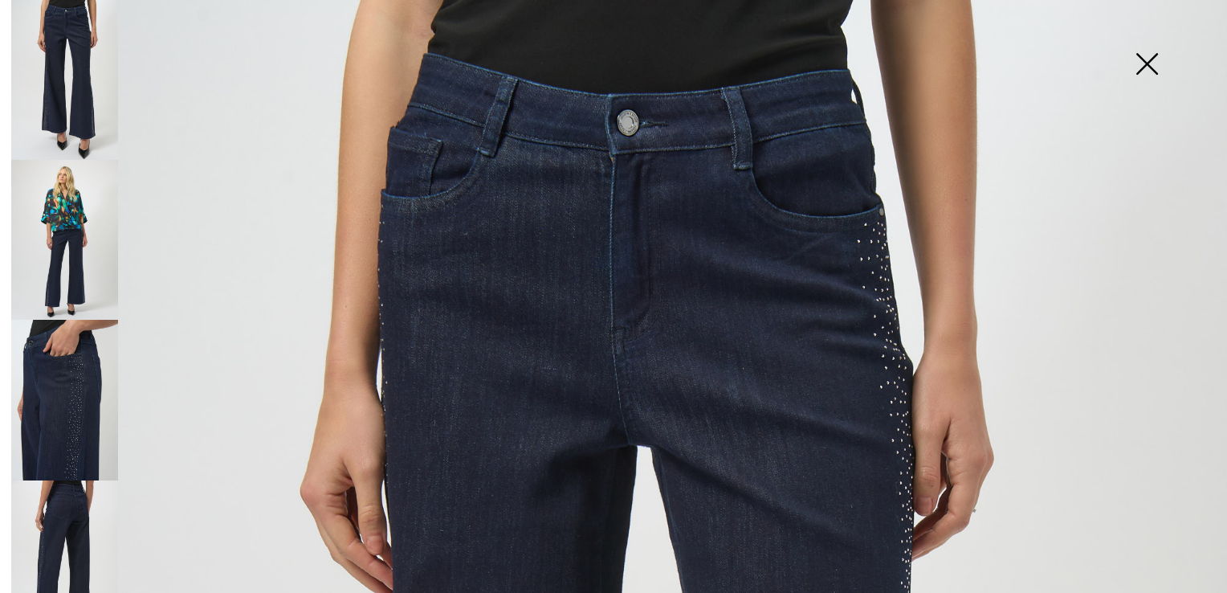
click at [47, 239] on img at bounding box center [64, 240] width 107 height 160
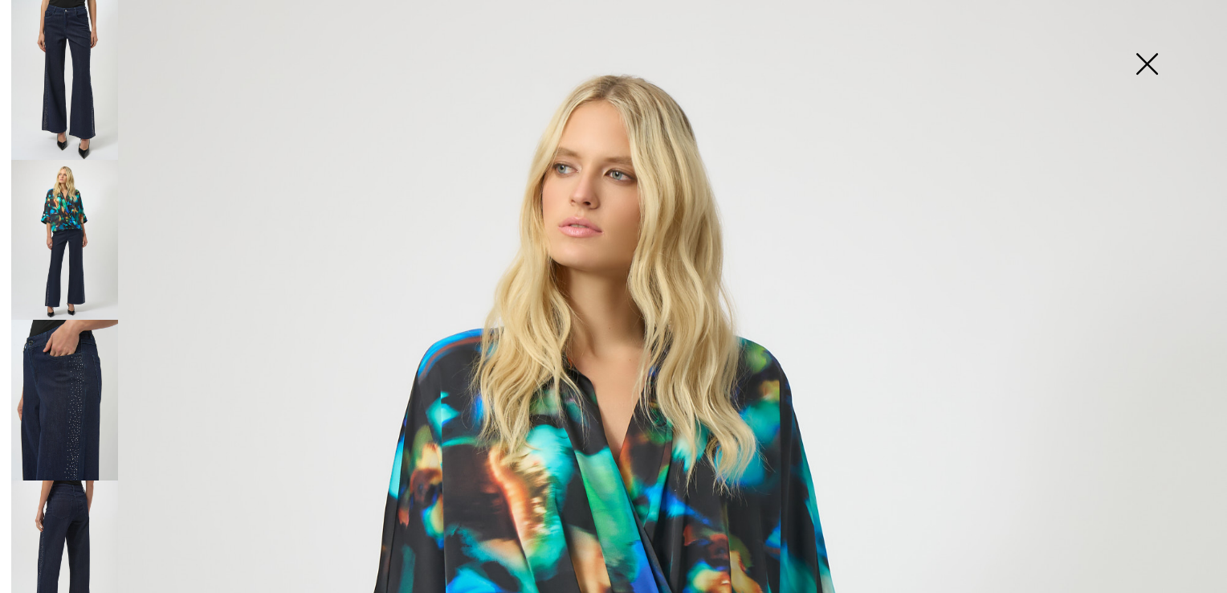
click at [65, 371] on img at bounding box center [64, 400] width 107 height 160
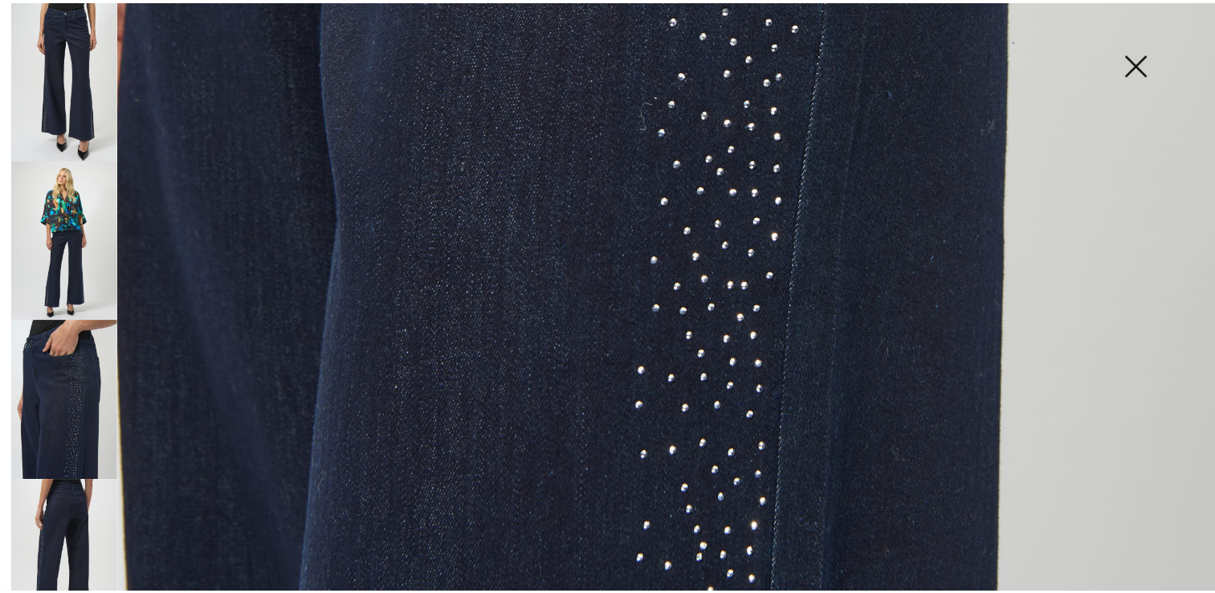
scroll to position [1124, 0]
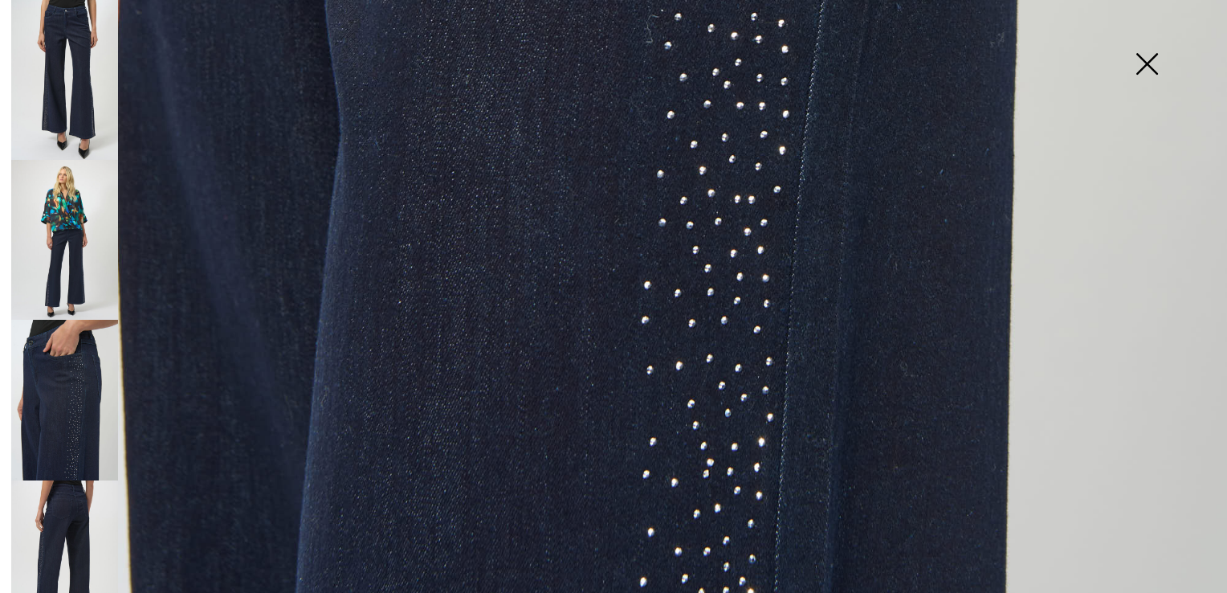
click at [61, 480] on img at bounding box center [64, 560] width 107 height 160
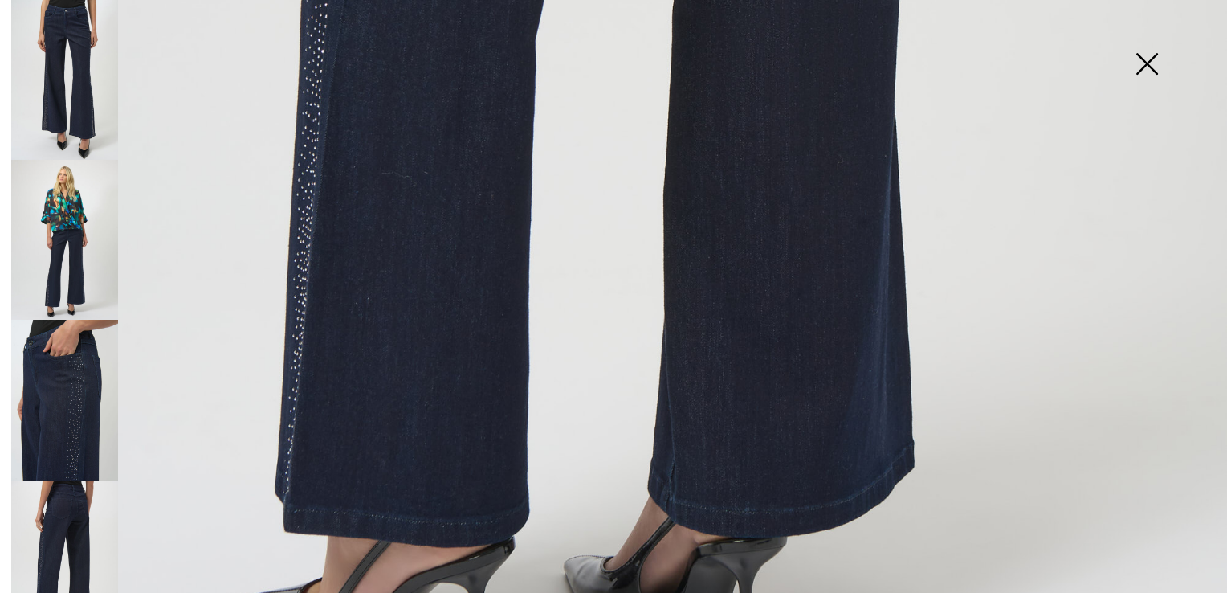
click at [102, 392] on img at bounding box center [64, 400] width 107 height 160
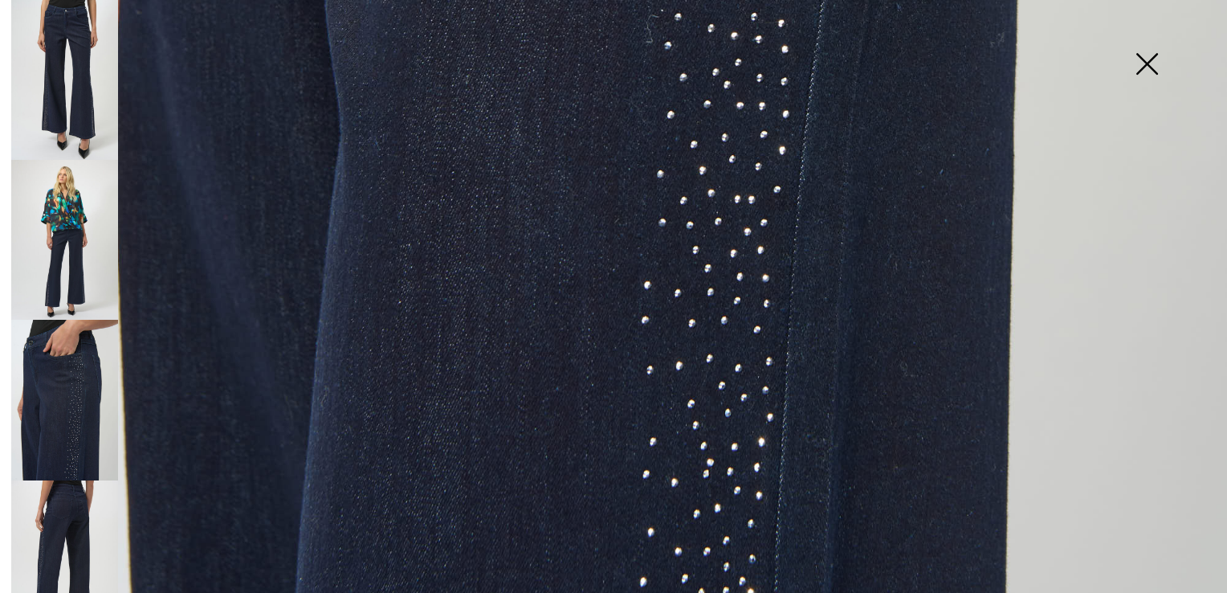
click at [1150, 56] on img at bounding box center [1146, 65] width 80 height 83
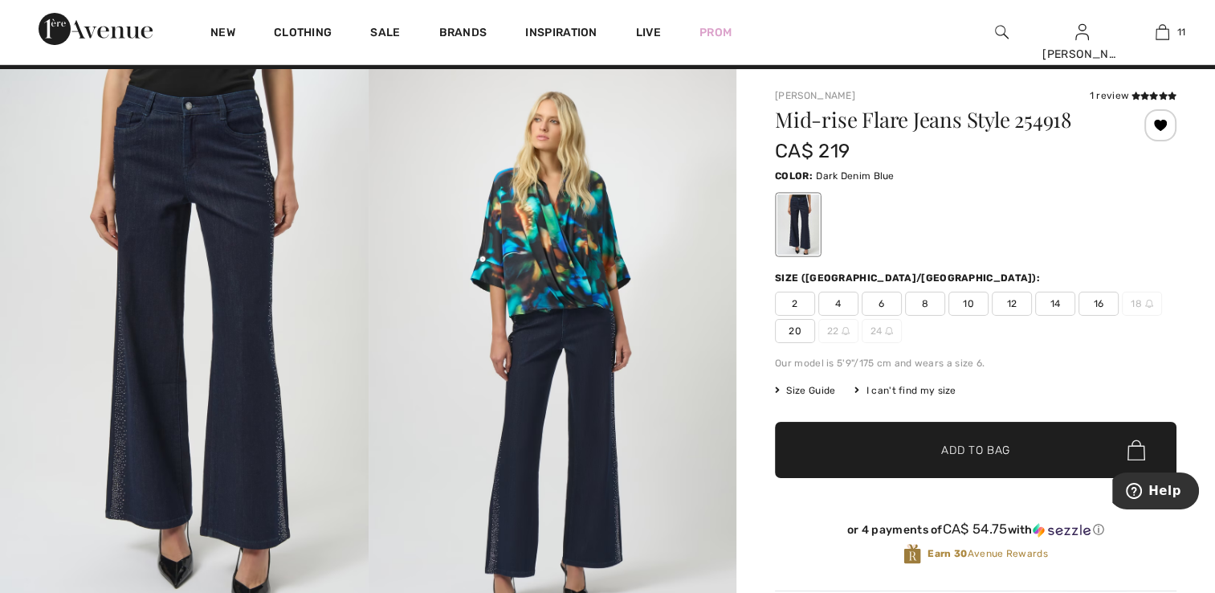
scroll to position [0, 0]
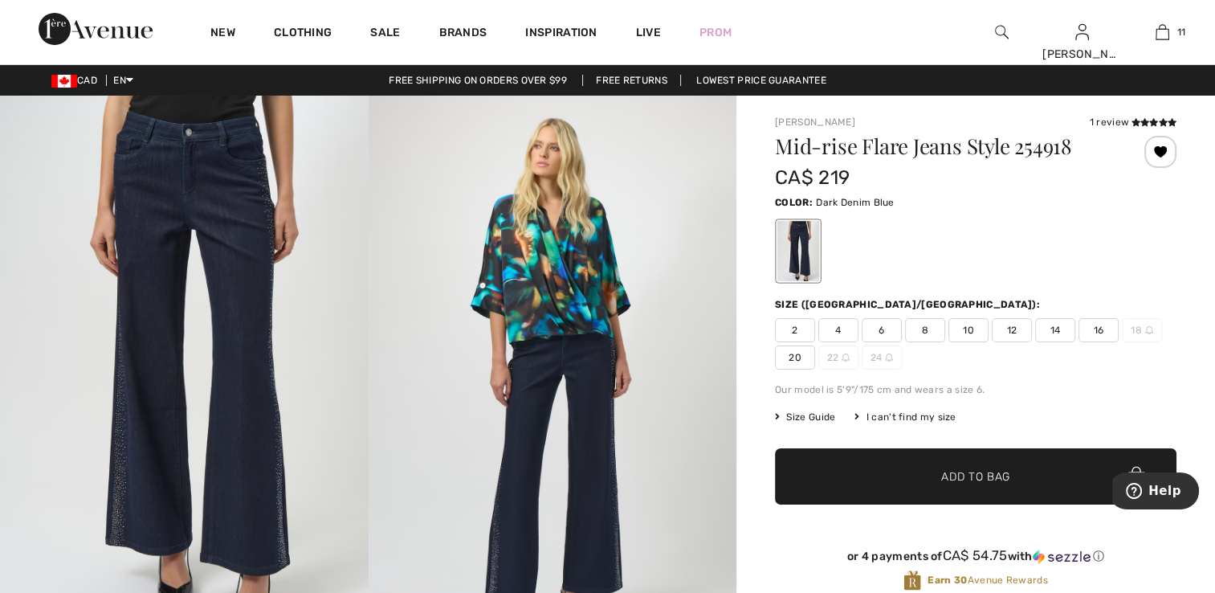
click at [797, 334] on span "2" at bounding box center [795, 330] width 40 height 24
click at [877, 475] on span "✔ Added to Bag Add to Bag" at bounding box center [975, 476] width 401 height 56
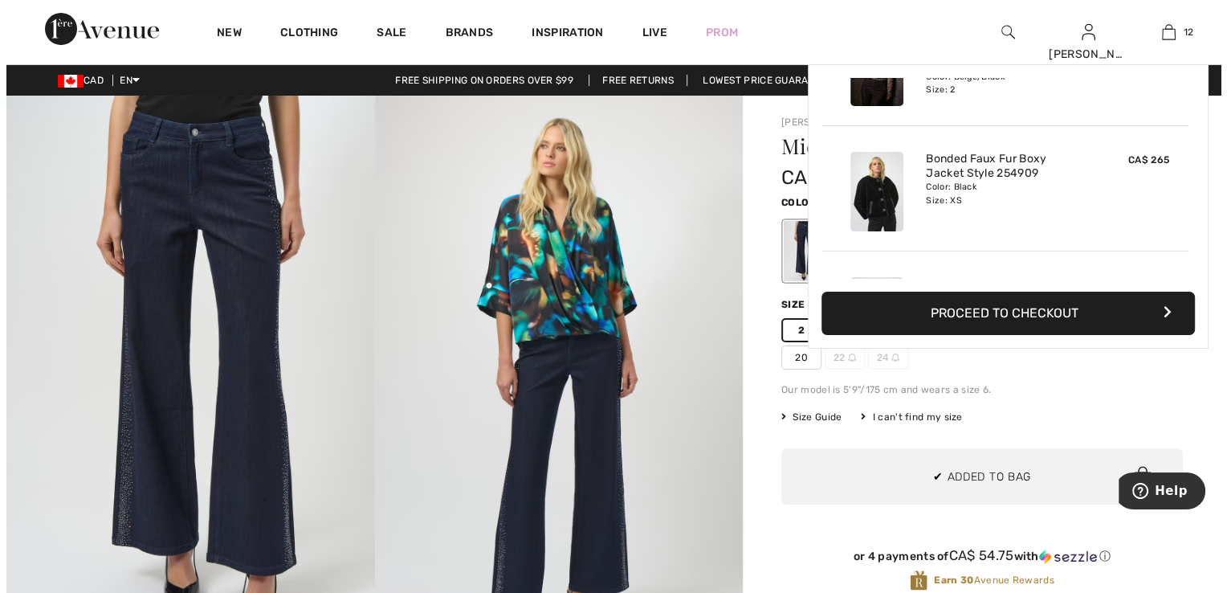
scroll to position [1300, 0]
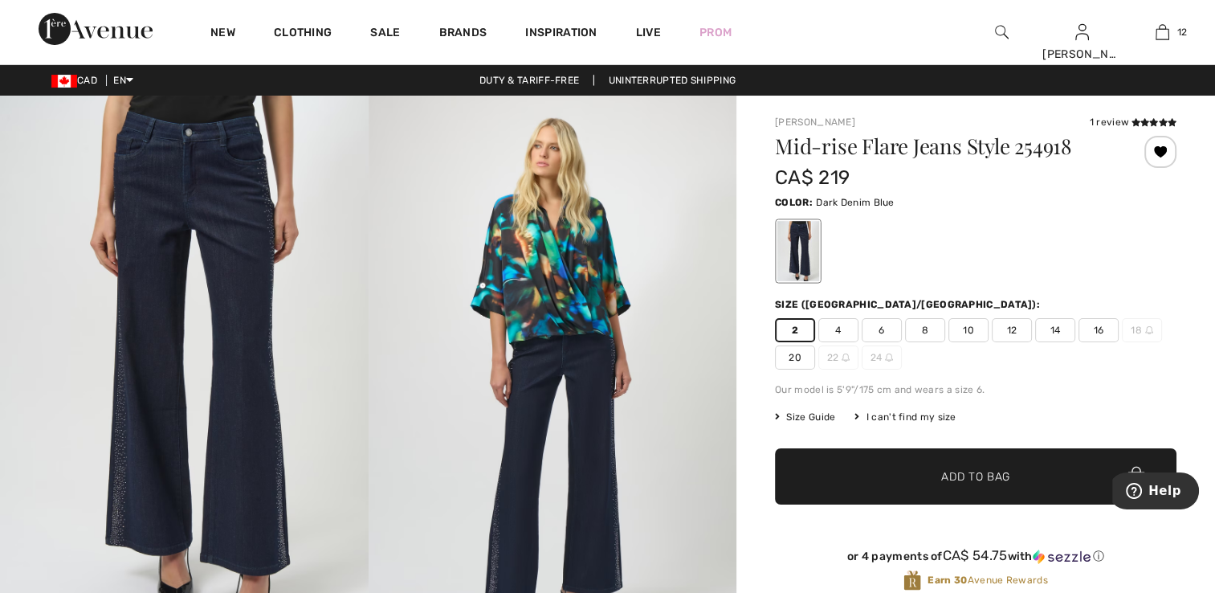
click at [546, 263] on img at bounding box center [553, 372] width 369 height 552
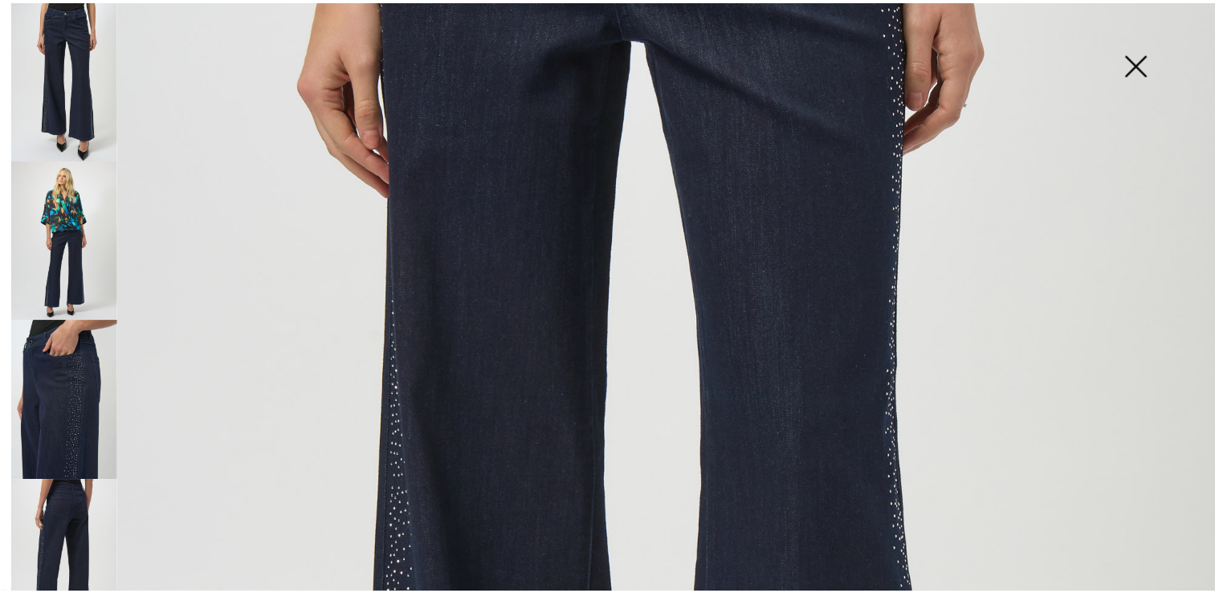
scroll to position [401, 0]
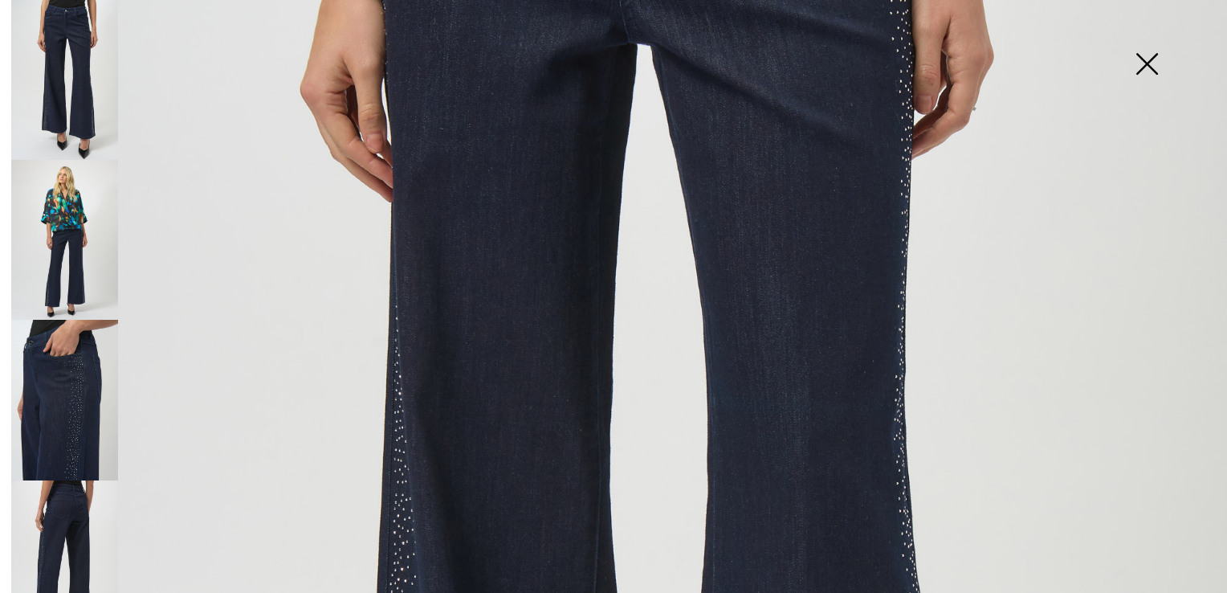
click at [1150, 63] on img at bounding box center [1146, 65] width 80 height 83
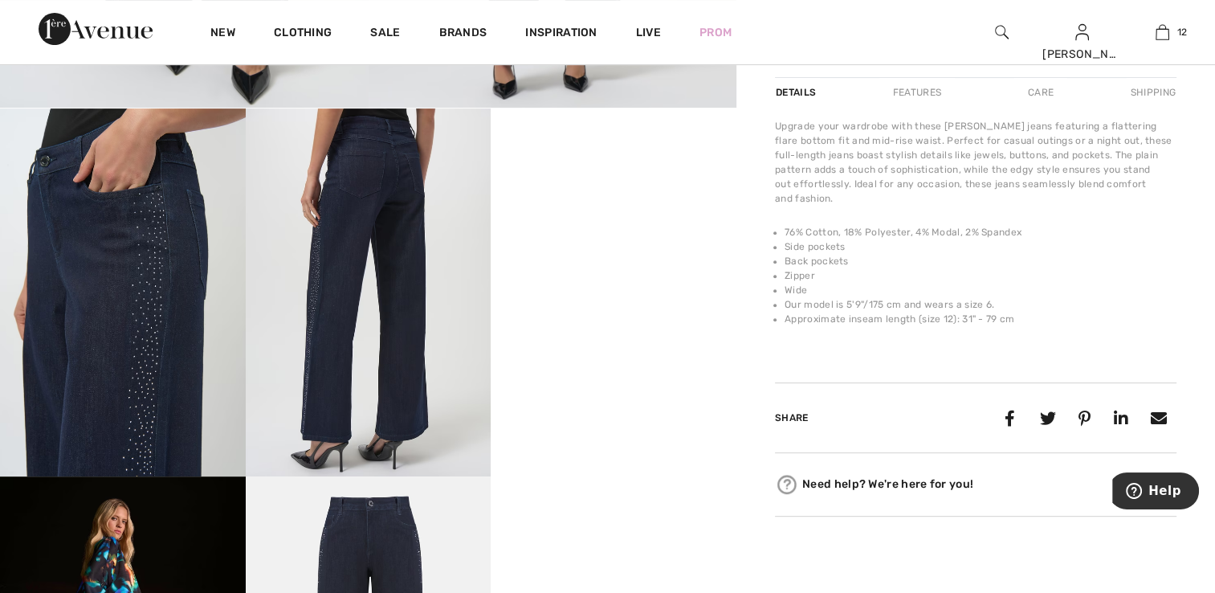
scroll to position [723, 0]
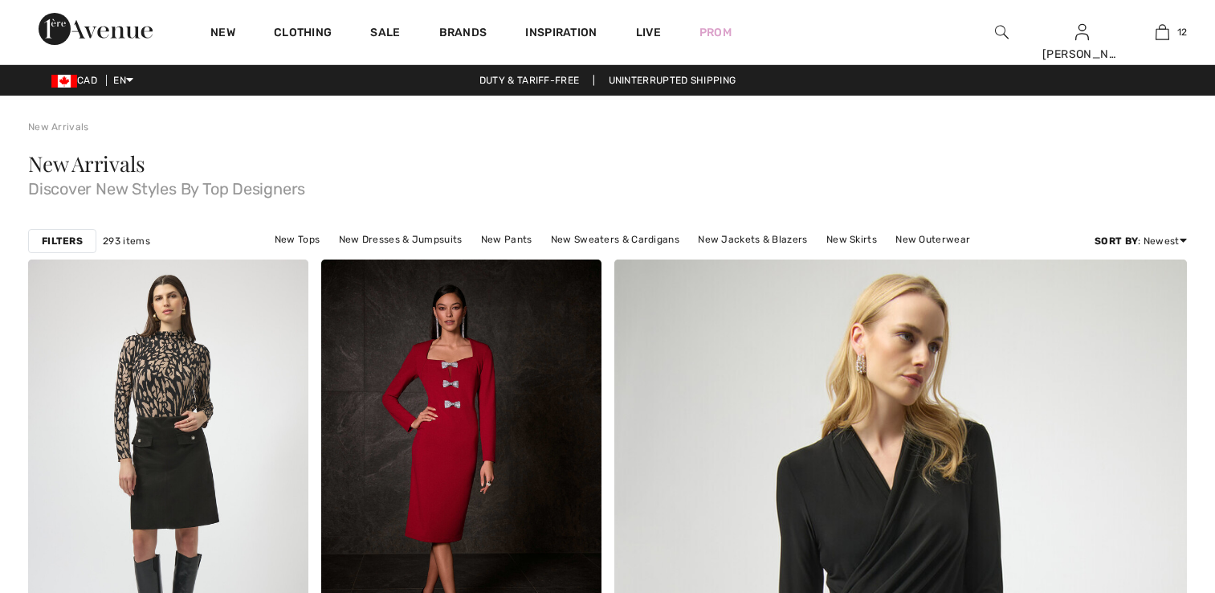
checkbox input "true"
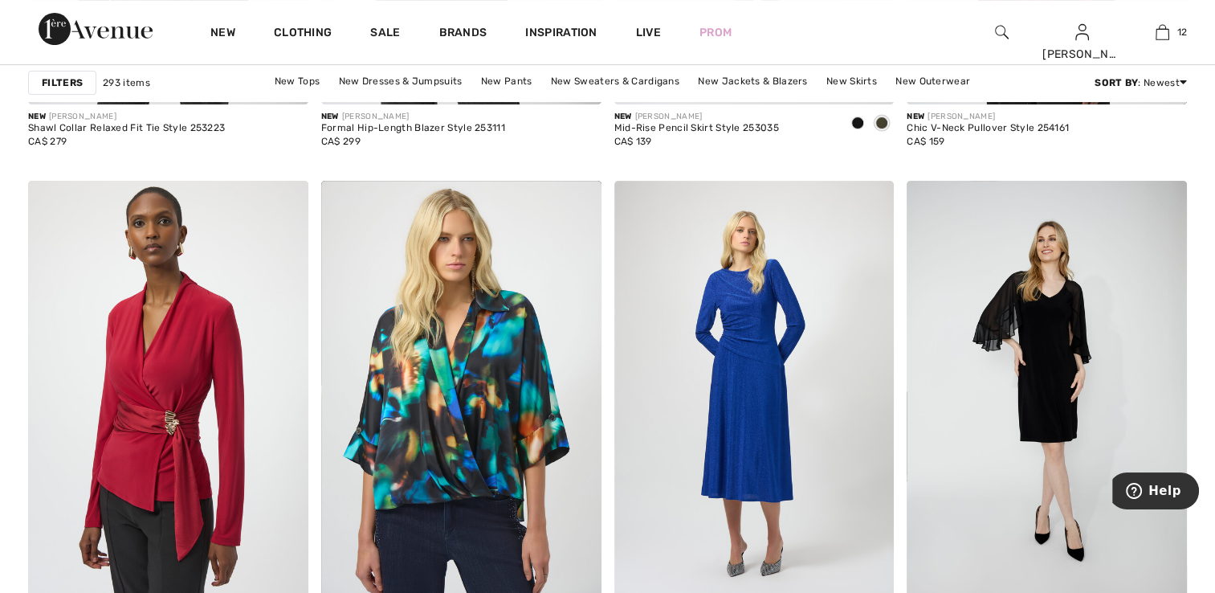
scroll to position [6825, 0]
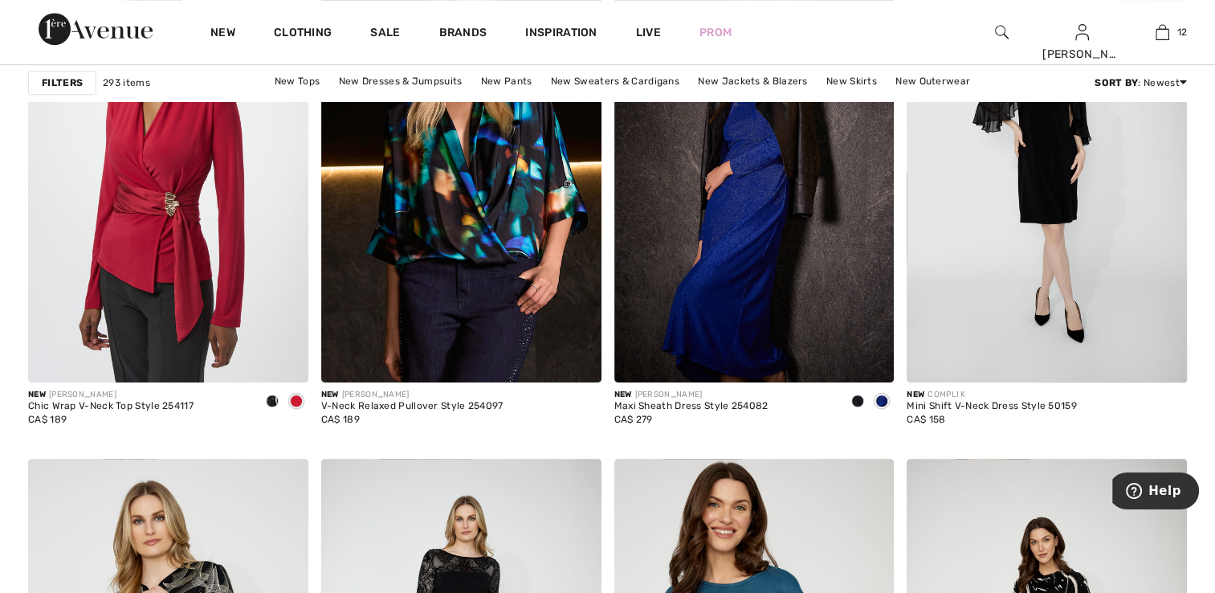
click at [469, 308] on img at bounding box center [461, 172] width 280 height 420
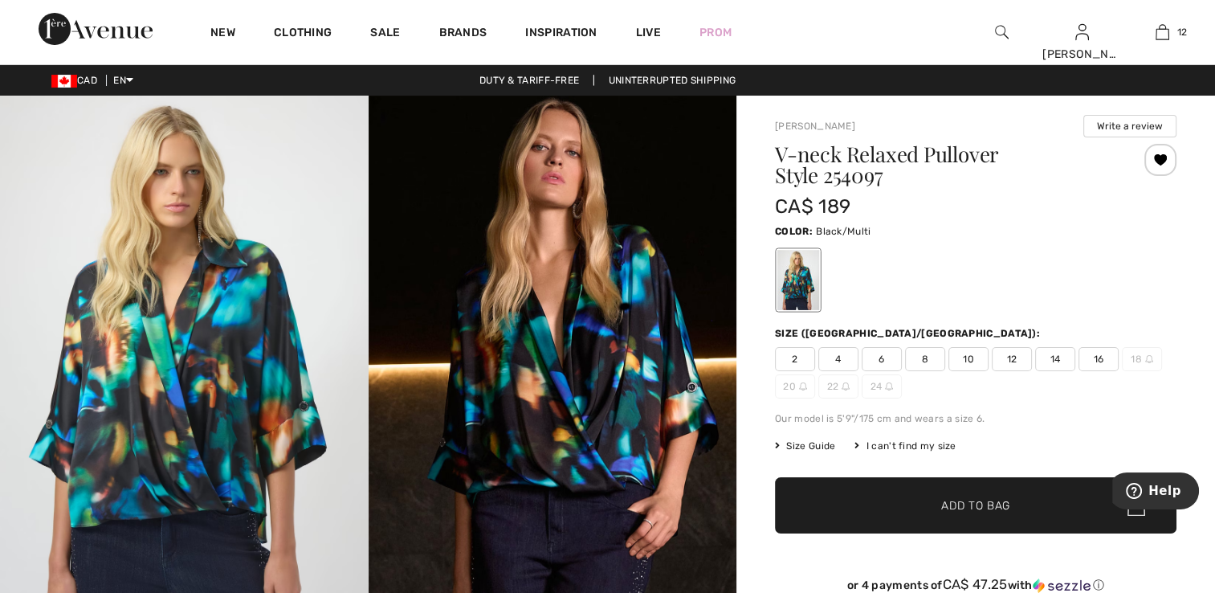
click at [806, 361] on span "2" at bounding box center [795, 359] width 40 height 24
click at [955, 501] on span "Add to Bag" at bounding box center [975, 505] width 69 height 17
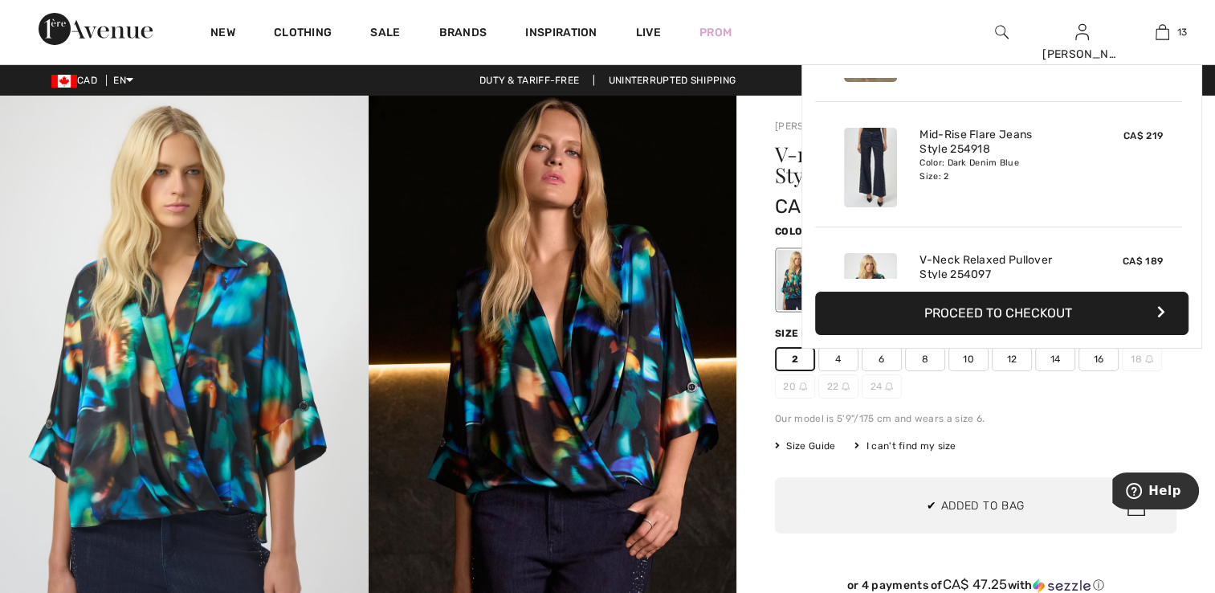
scroll to position [1425, 0]
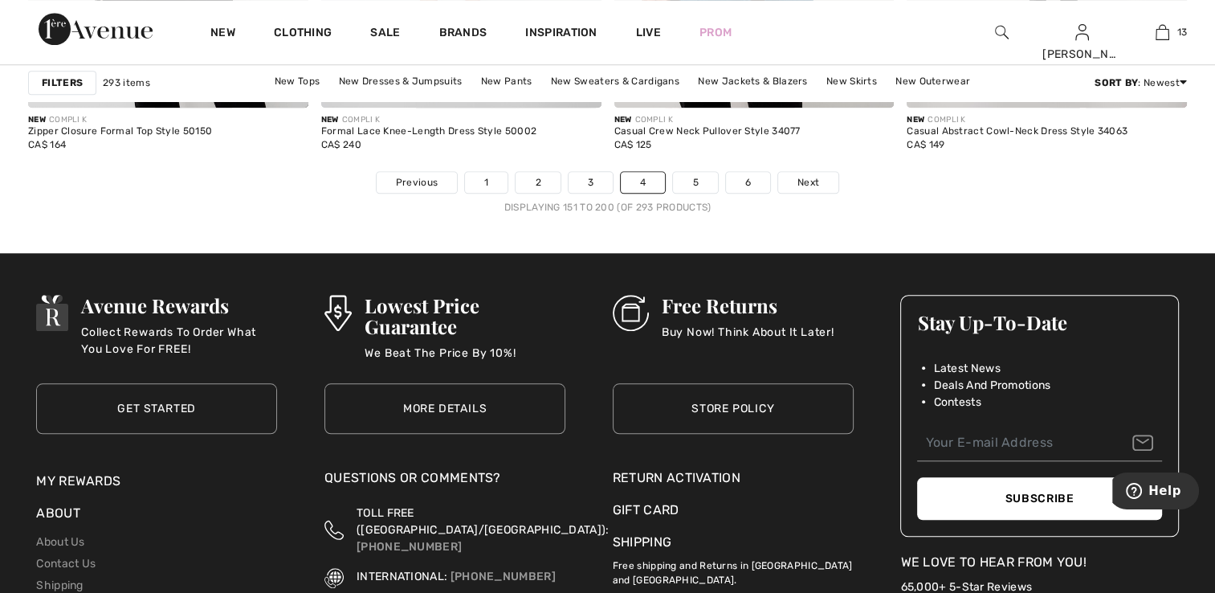
scroll to position [7628, 0]
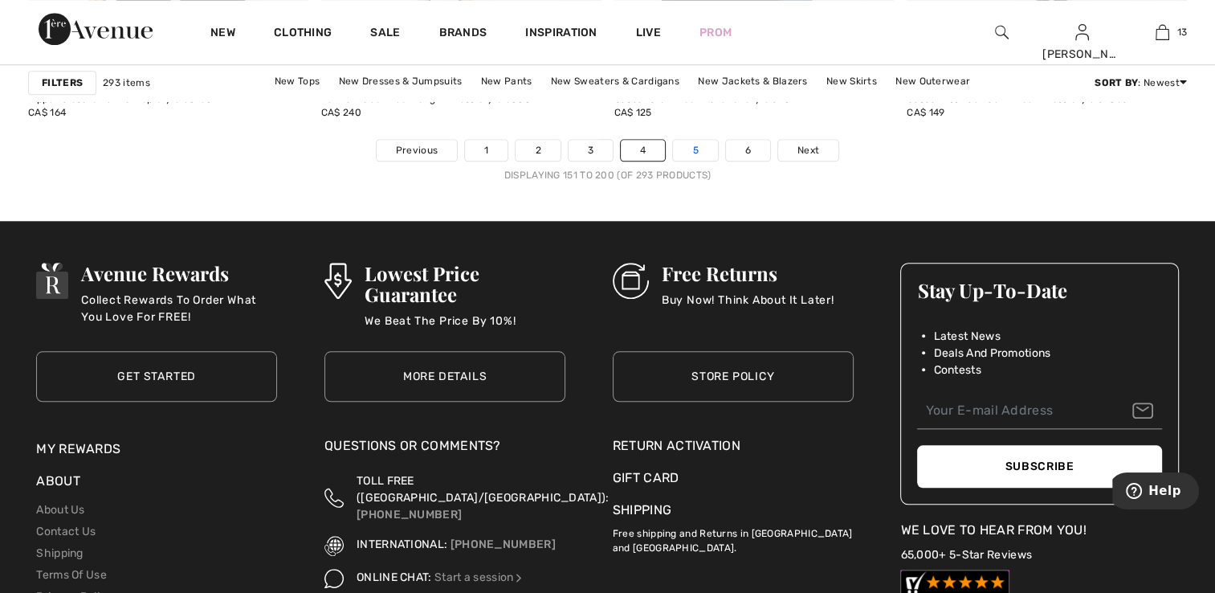
click at [693, 142] on link "5" at bounding box center [695, 150] width 44 height 21
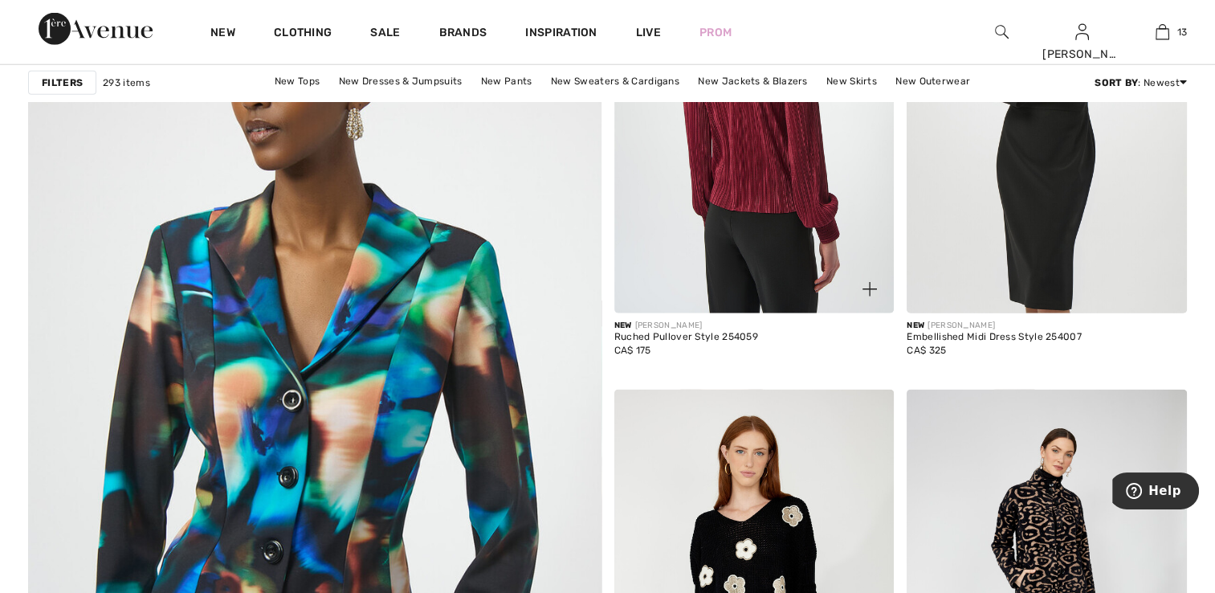
scroll to position [4256, 0]
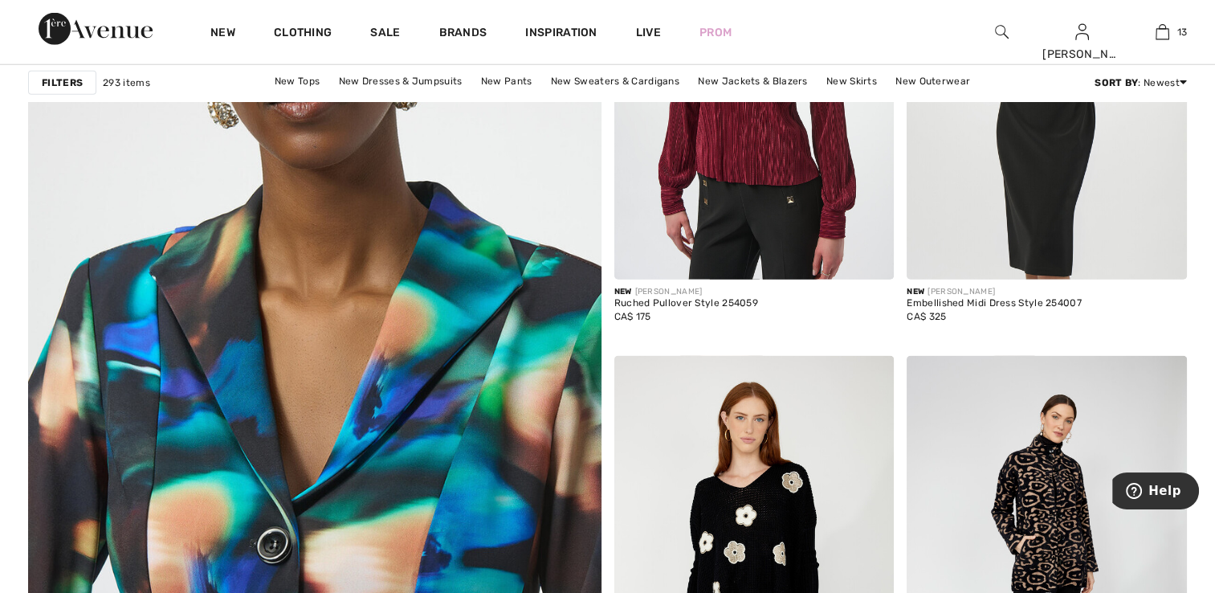
click at [394, 359] on img at bounding box center [314, 374] width 687 height 1031
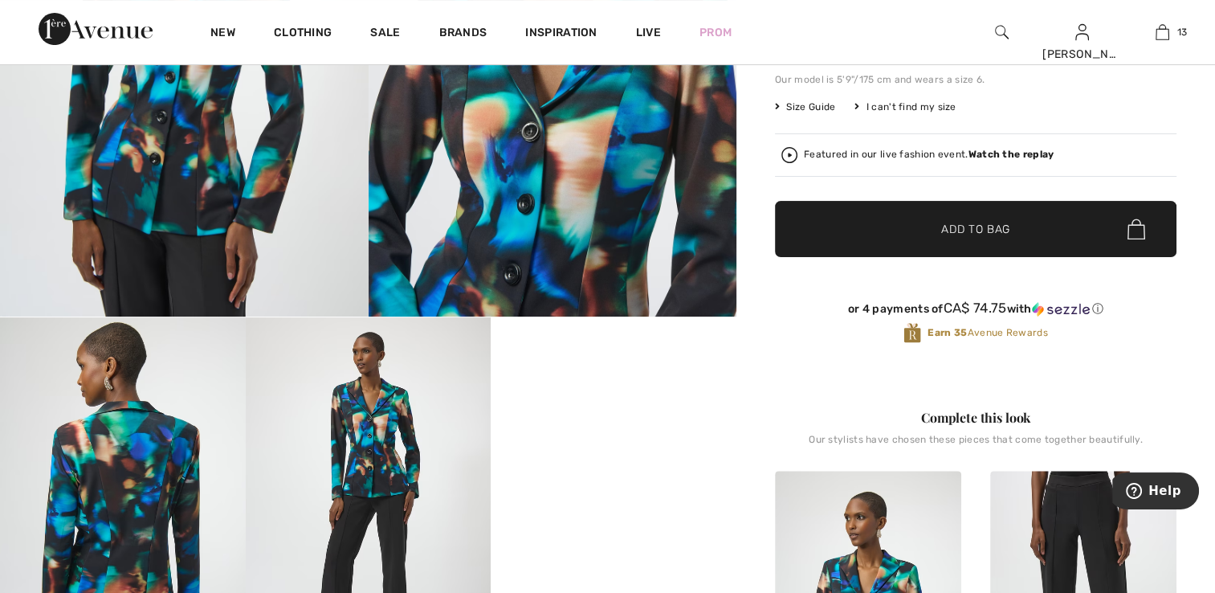
scroll to position [321, 0]
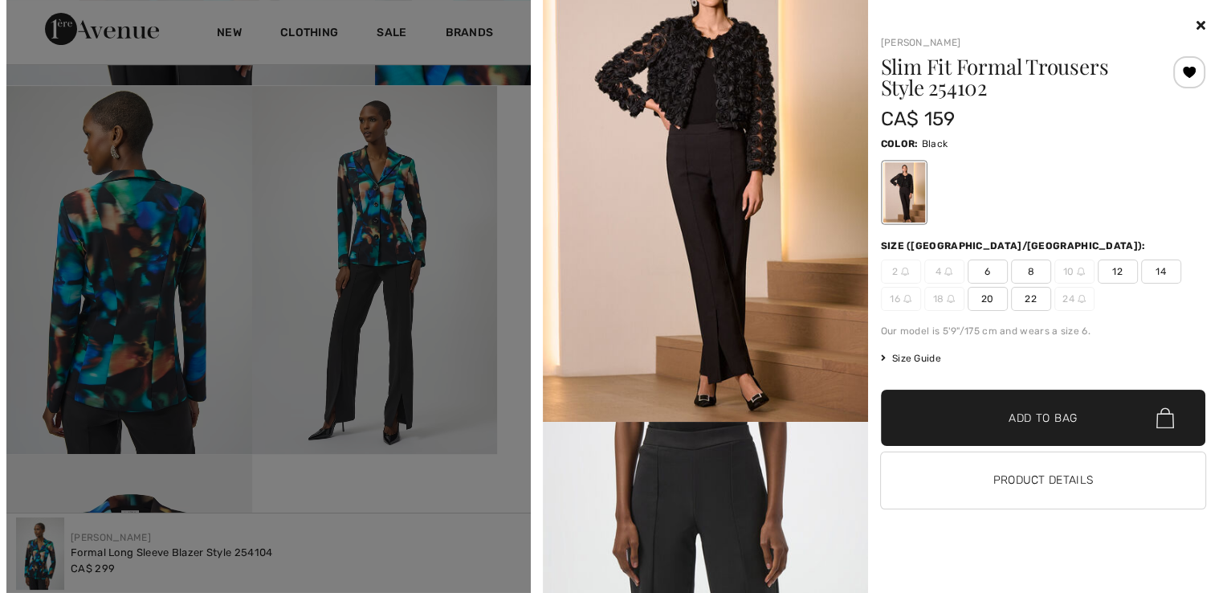
scroll to position [161, 0]
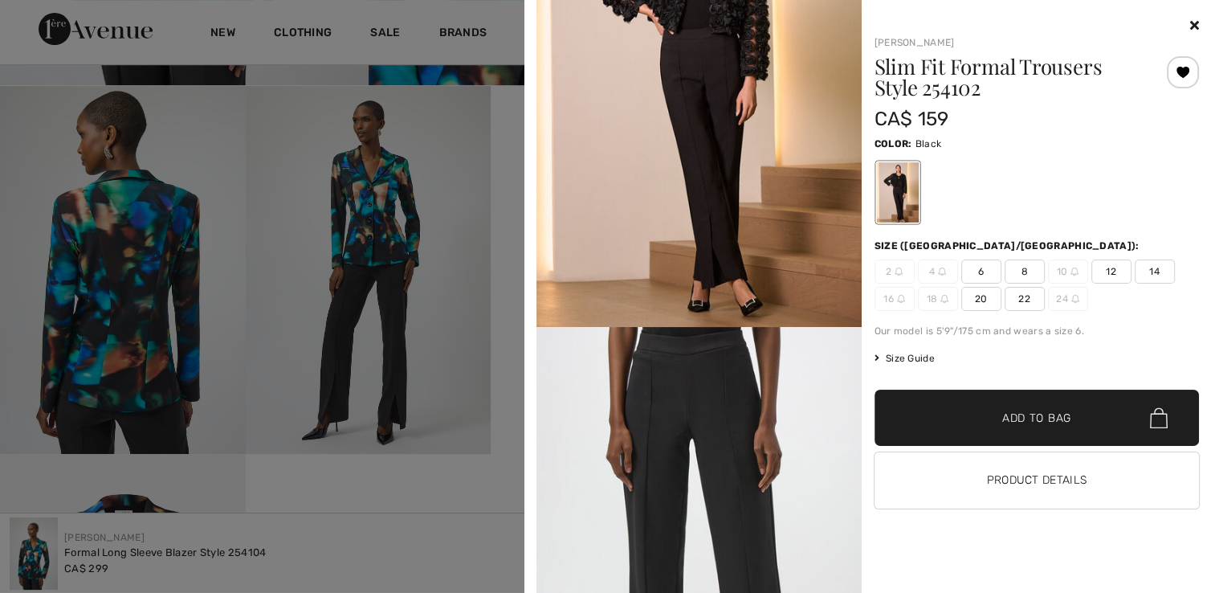
click at [169, 317] on div at bounding box center [607, 296] width 1215 height 593
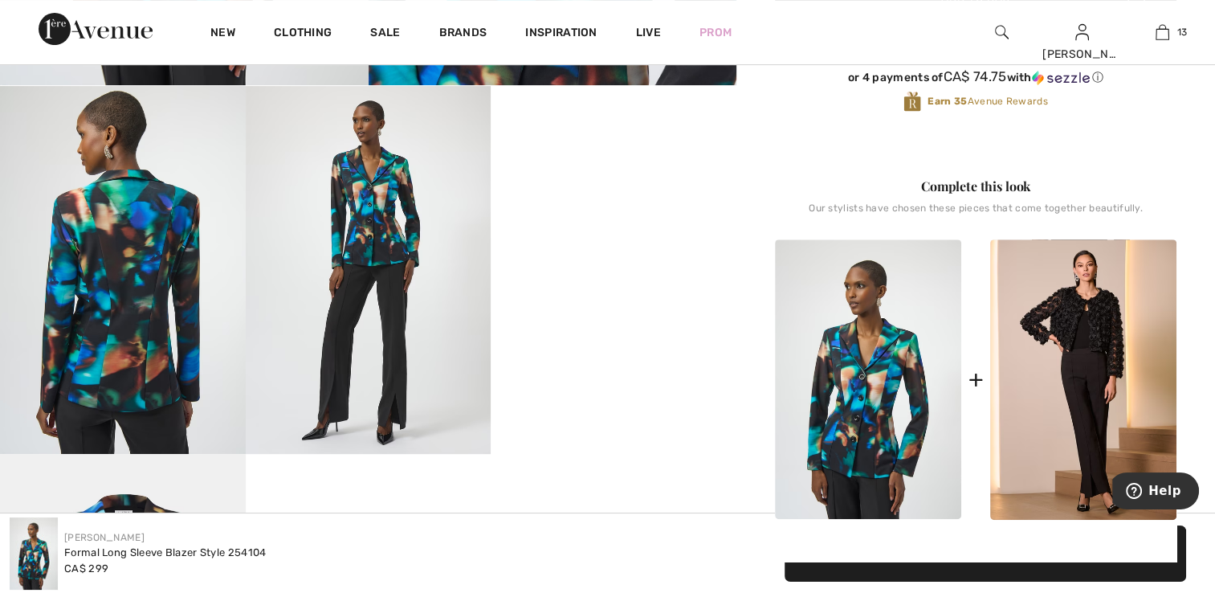
click at [361, 358] on img at bounding box center [369, 270] width 246 height 368
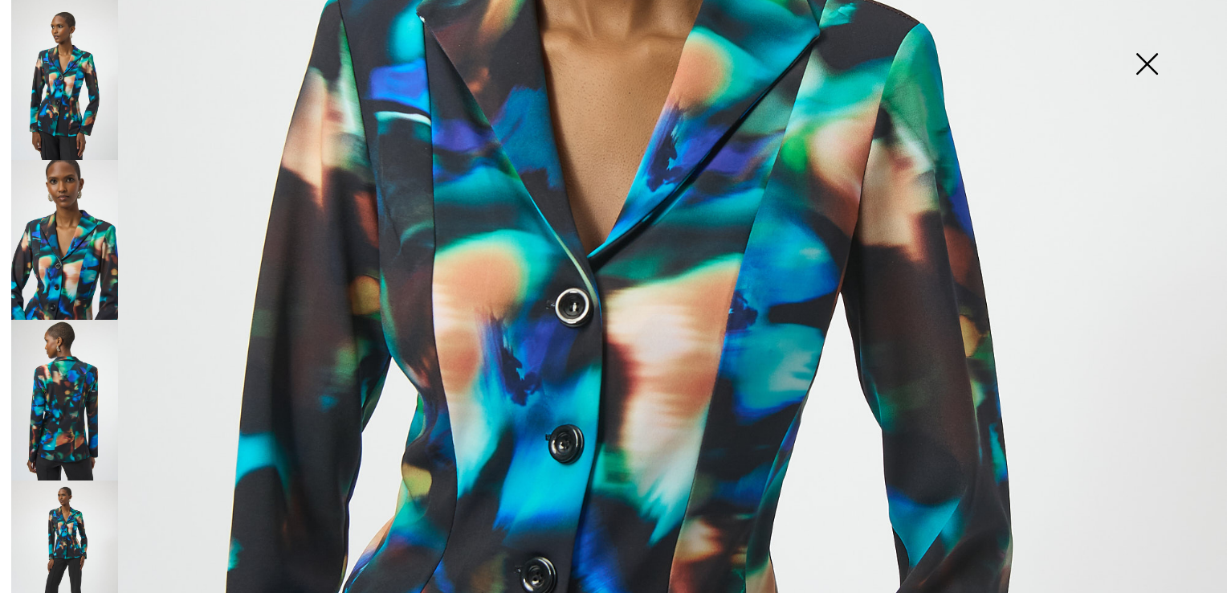
scroll to position [585, 0]
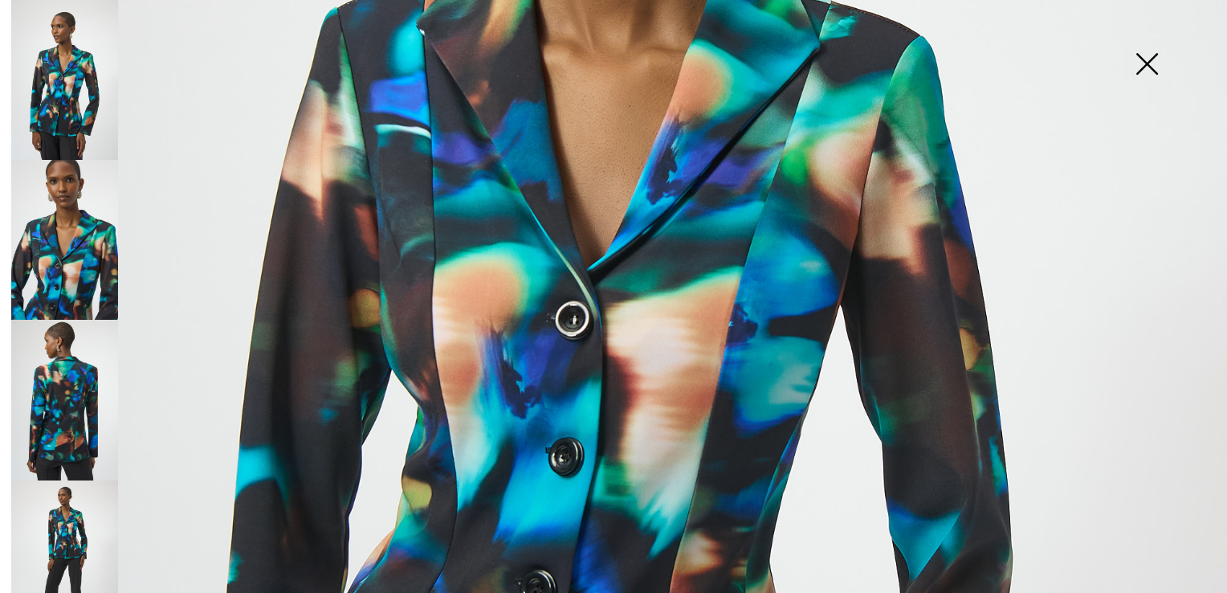
click at [75, 361] on img at bounding box center [64, 400] width 107 height 160
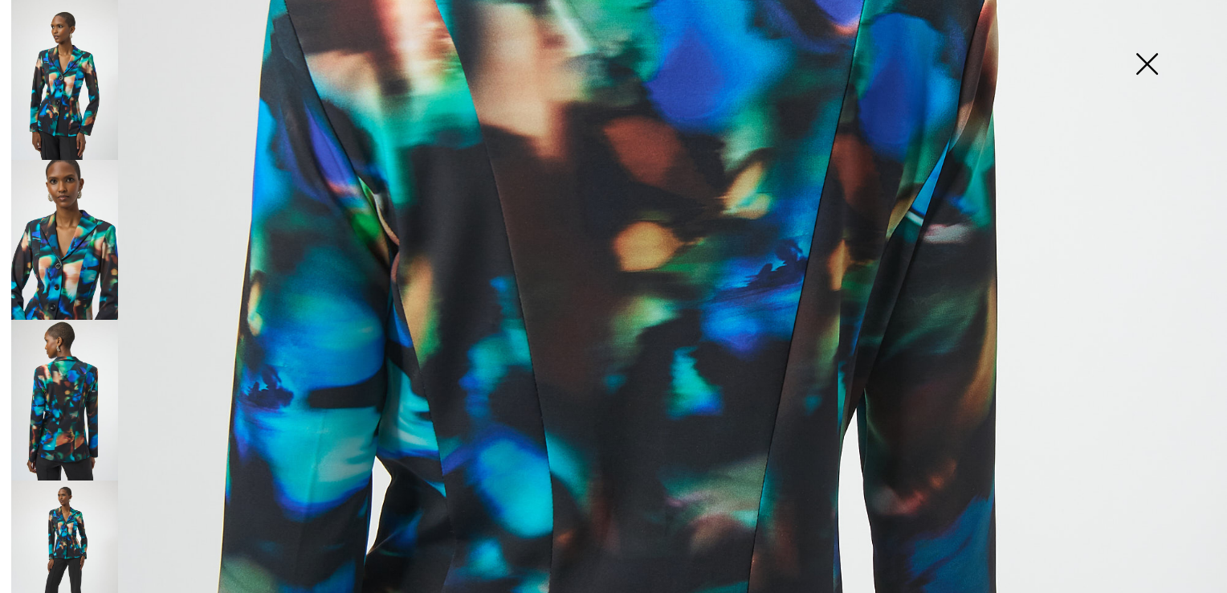
click at [58, 498] on img at bounding box center [64, 560] width 107 height 160
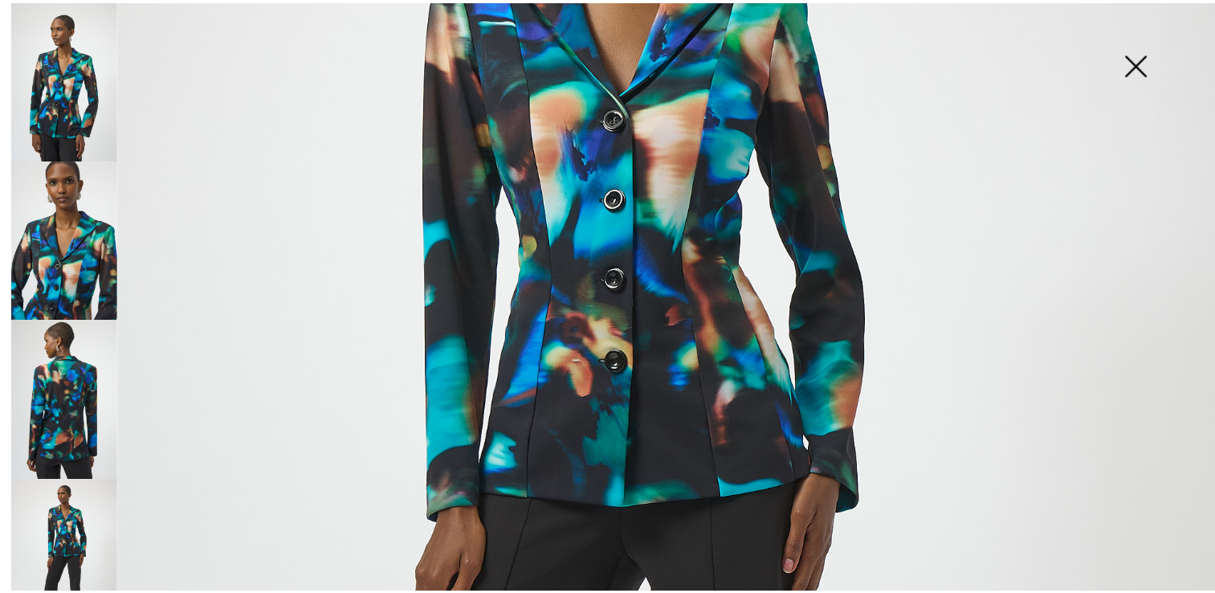
scroll to position [344, 0]
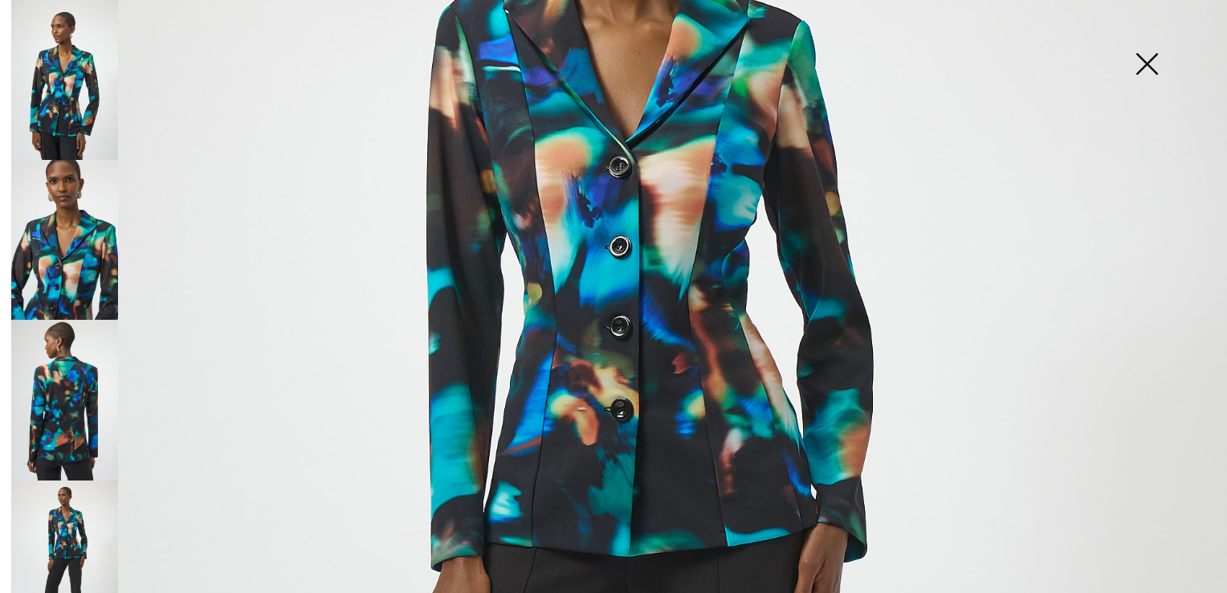
click at [1148, 62] on img at bounding box center [1146, 65] width 80 height 83
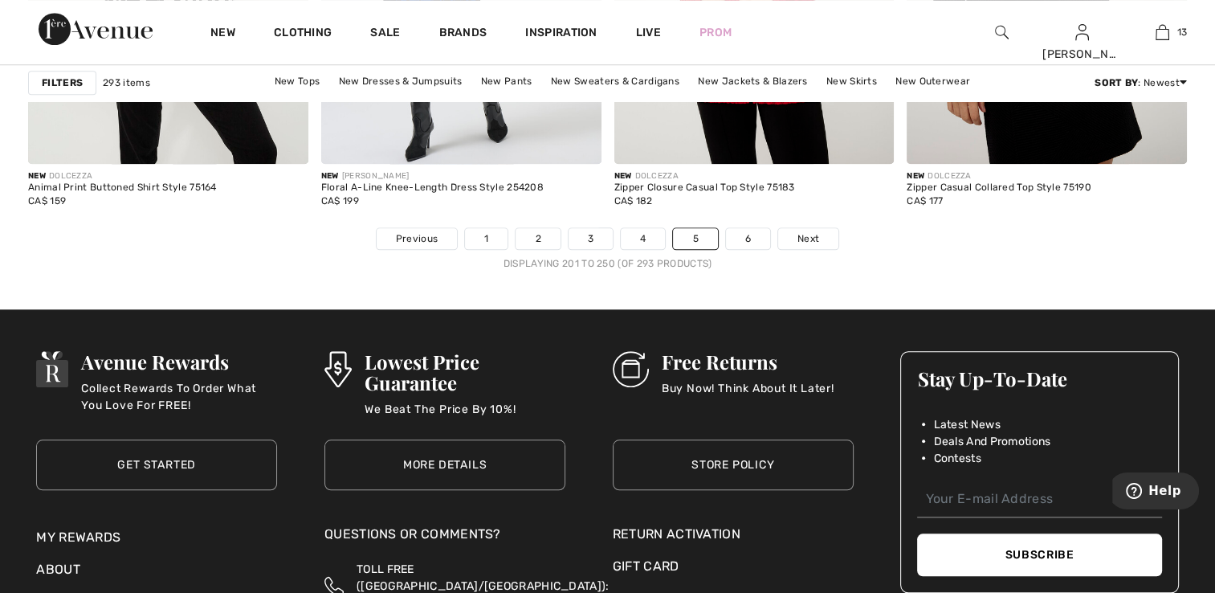
scroll to position [7501, 0]
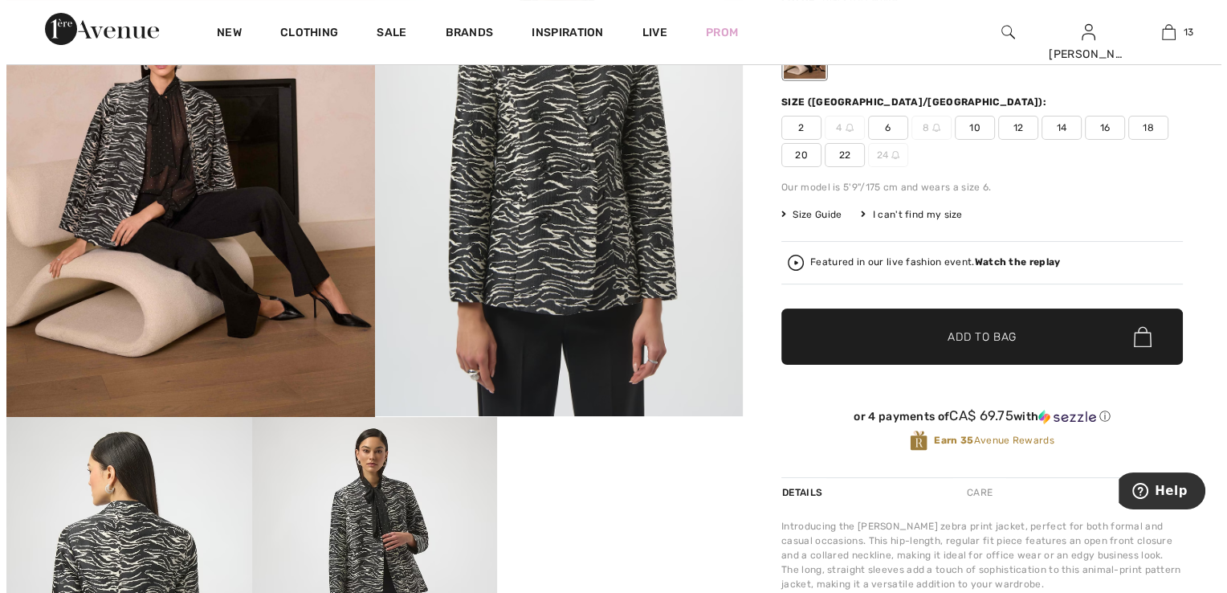
scroll to position [161, 0]
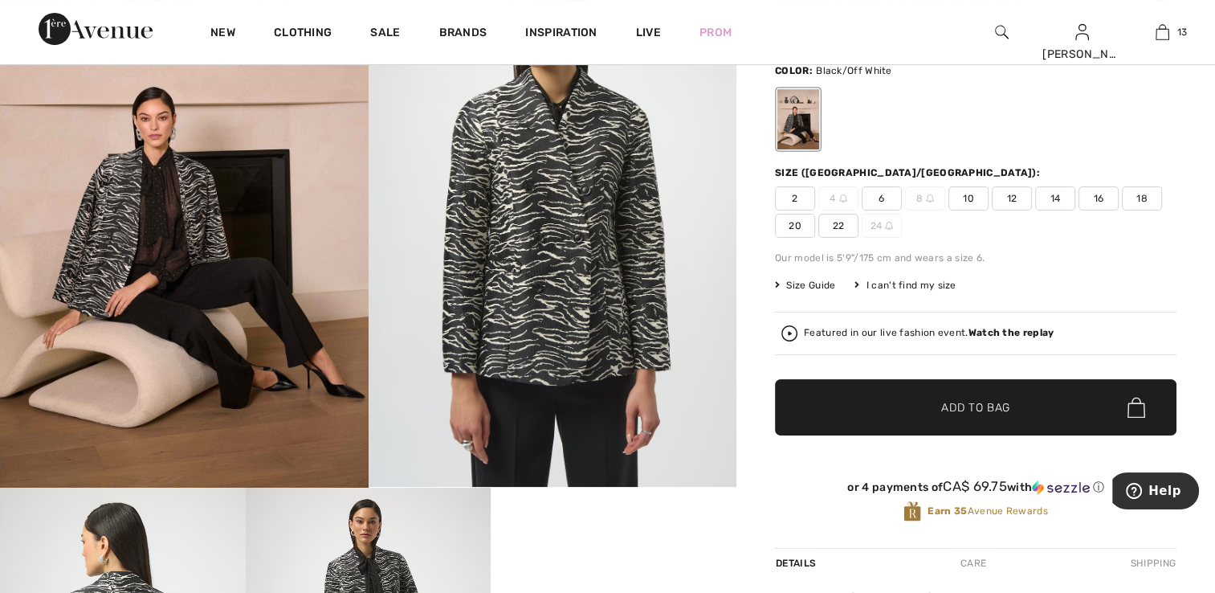
click at [491, 232] on img at bounding box center [553, 211] width 369 height 552
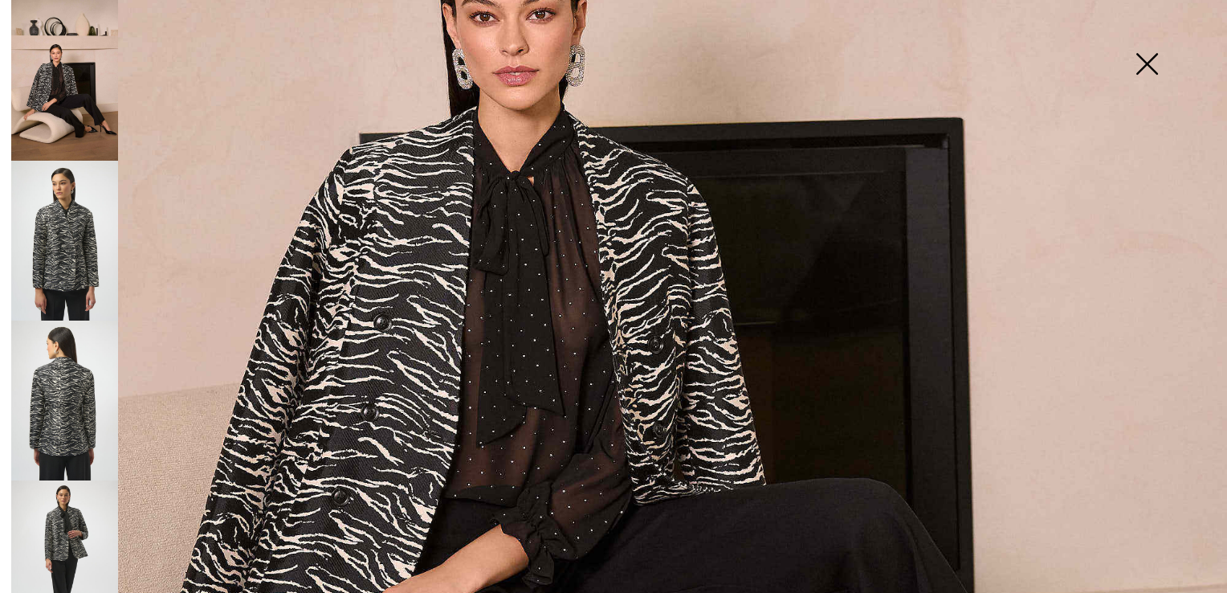
scroll to position [562, 0]
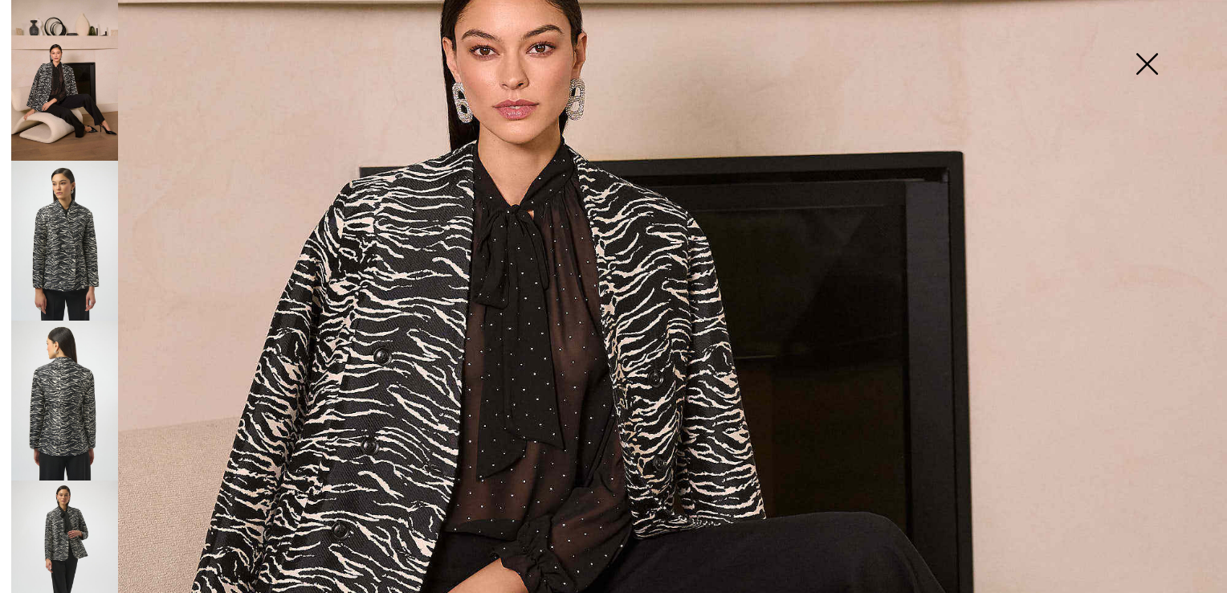
click at [71, 255] on img at bounding box center [64, 241] width 107 height 160
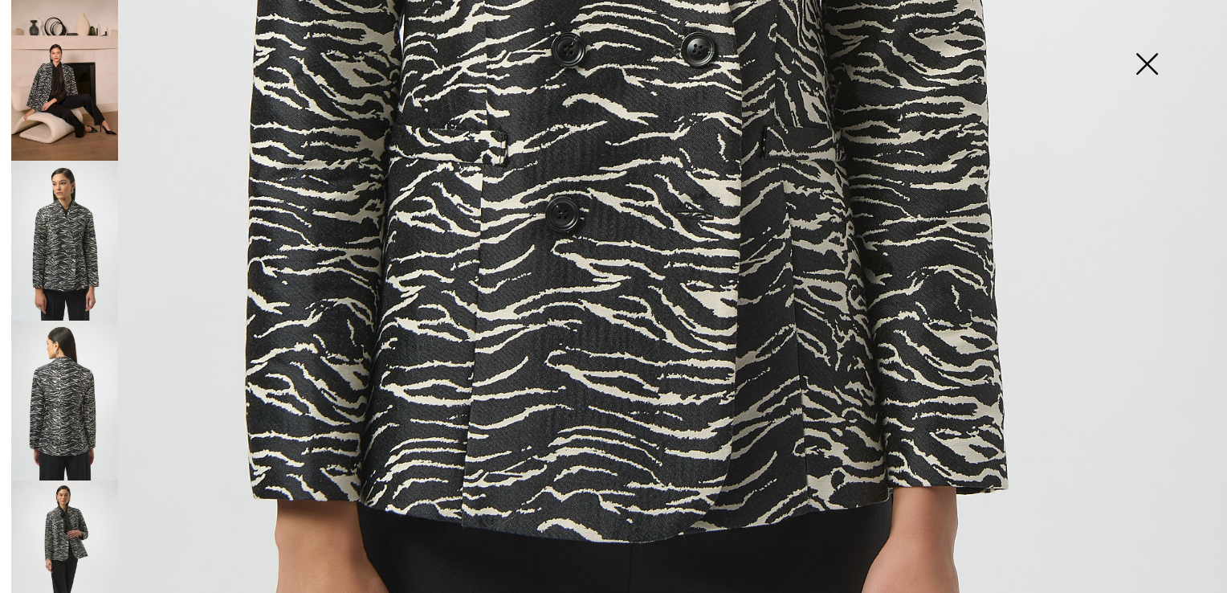
scroll to position [964, 0]
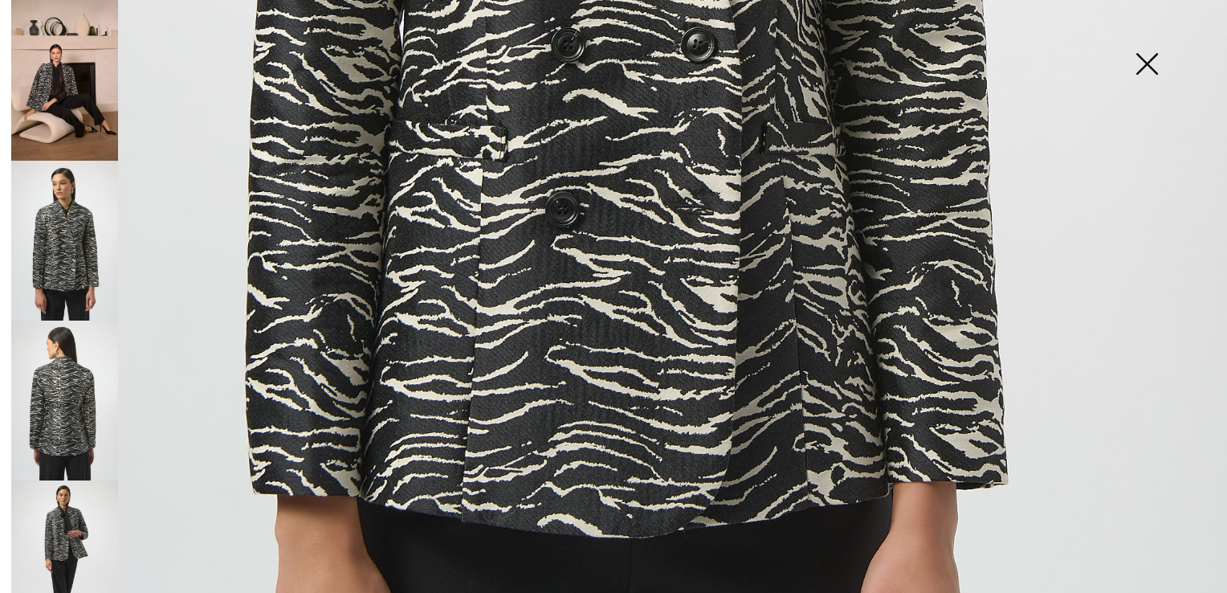
click at [56, 494] on img at bounding box center [64, 560] width 107 height 160
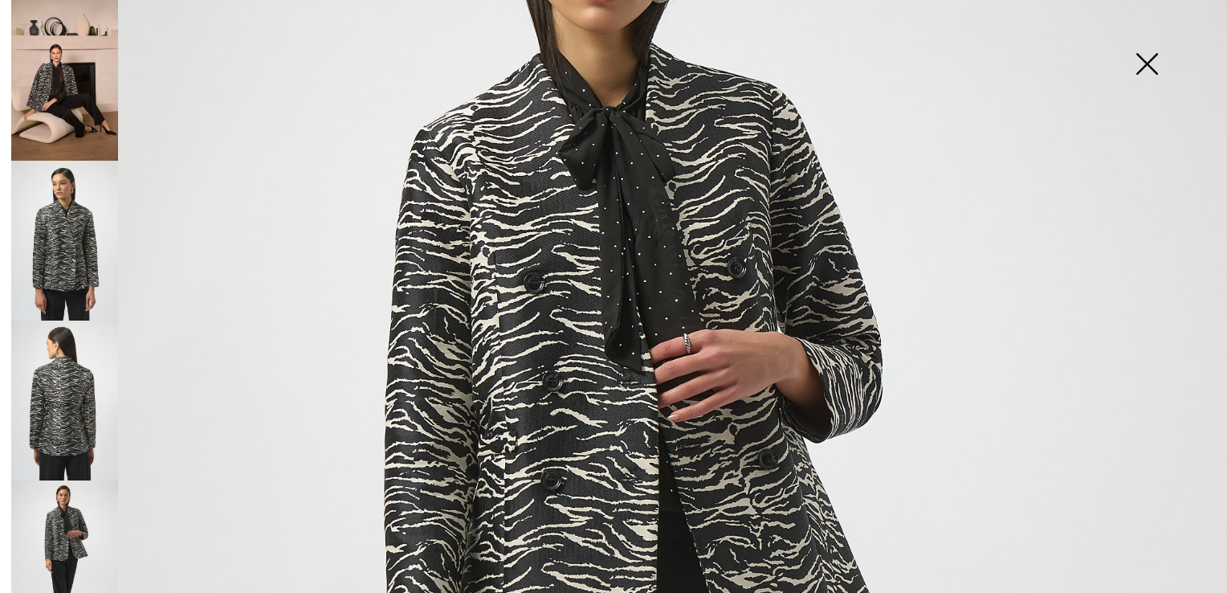
scroll to position [241, 0]
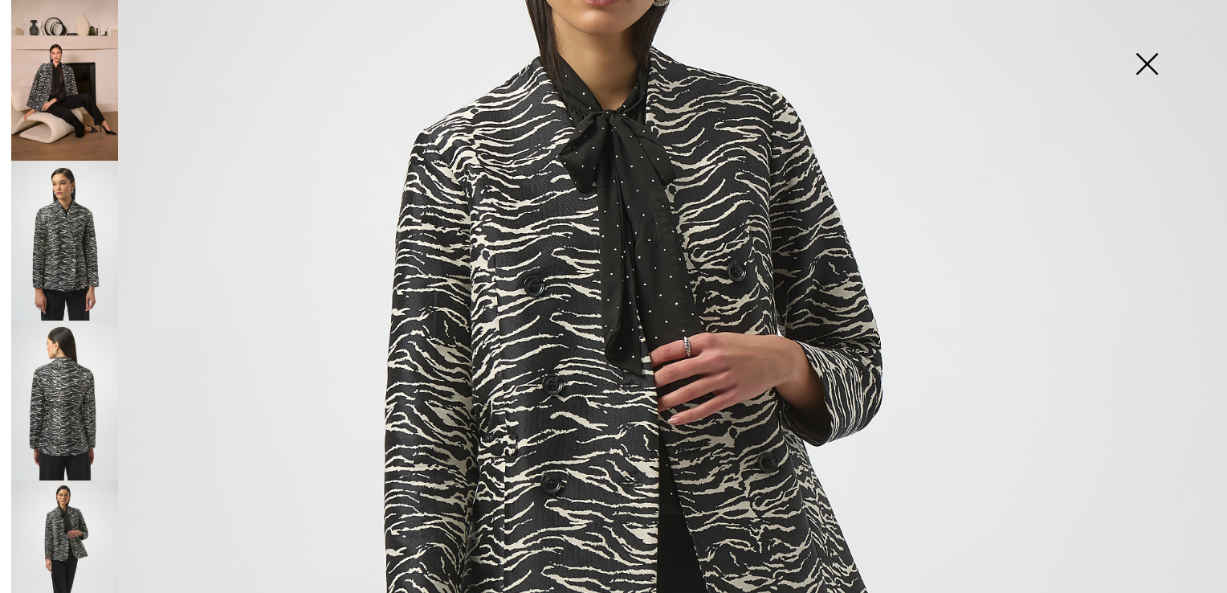
click at [79, 108] on img at bounding box center [64, 80] width 107 height 161
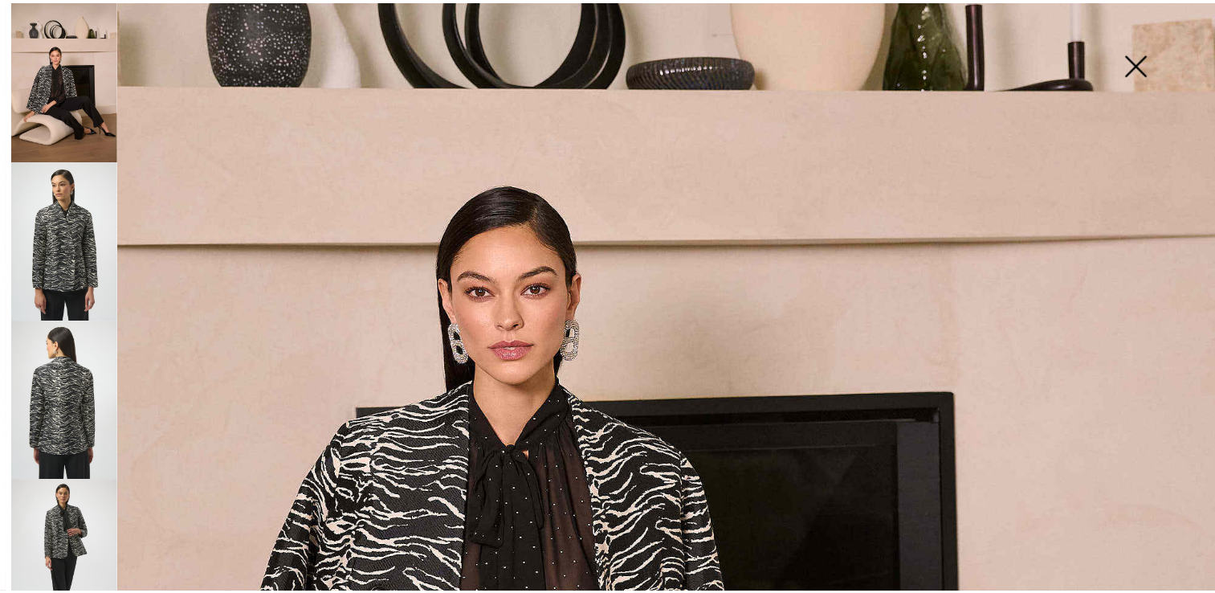
scroll to position [482, 0]
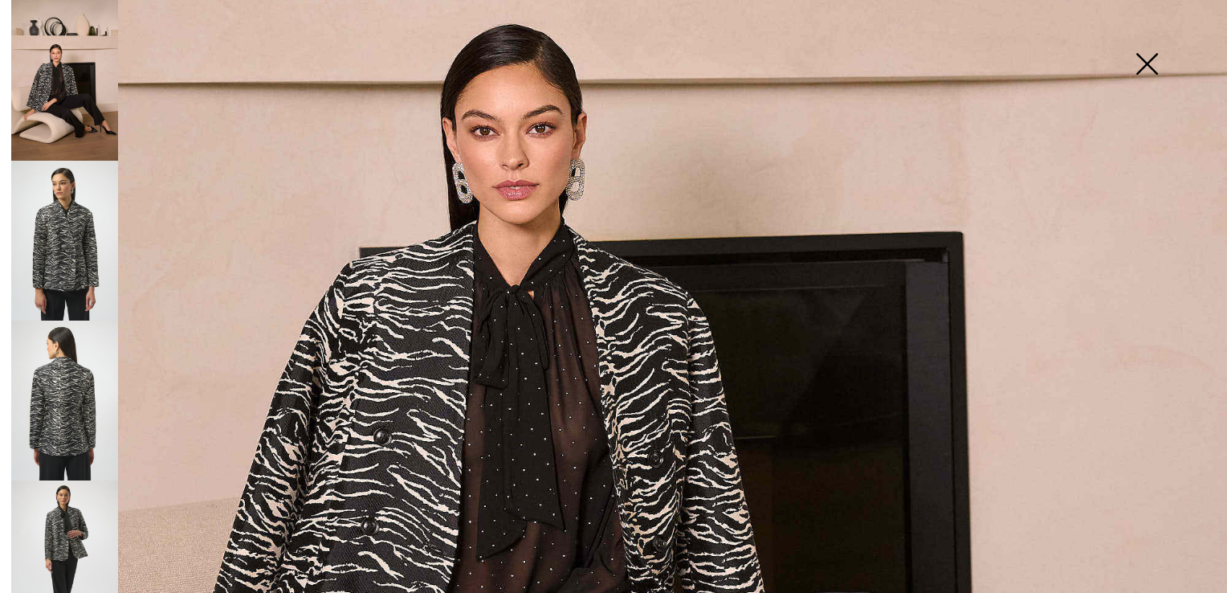
click at [1140, 56] on img at bounding box center [1146, 65] width 80 height 83
